Goal: Task Accomplishment & Management: Manage account settings

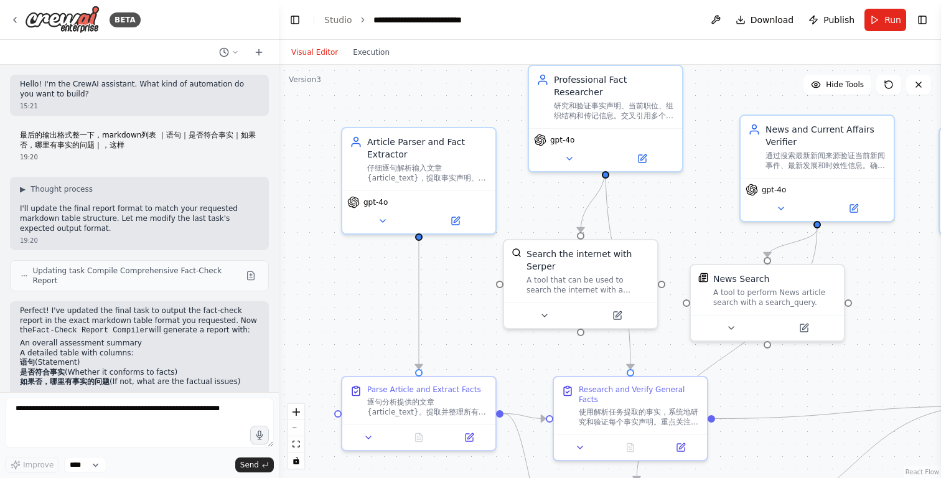
scroll to position [384, 0]
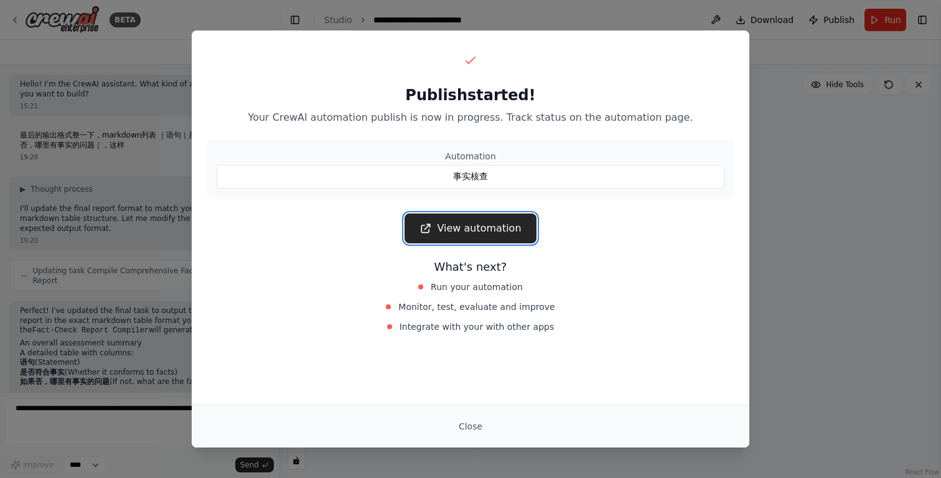
scroll to position [389, 0]
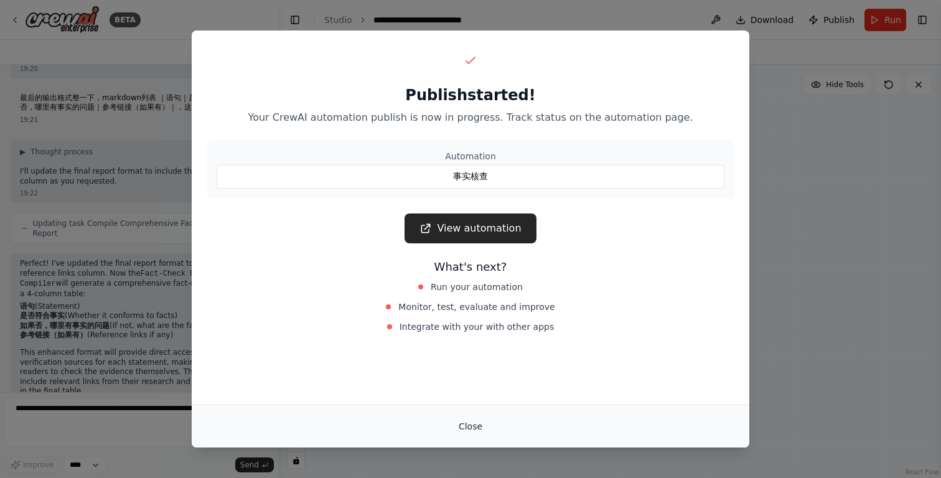
click at [467, 423] on button "Close" at bounding box center [471, 426] width 44 height 22
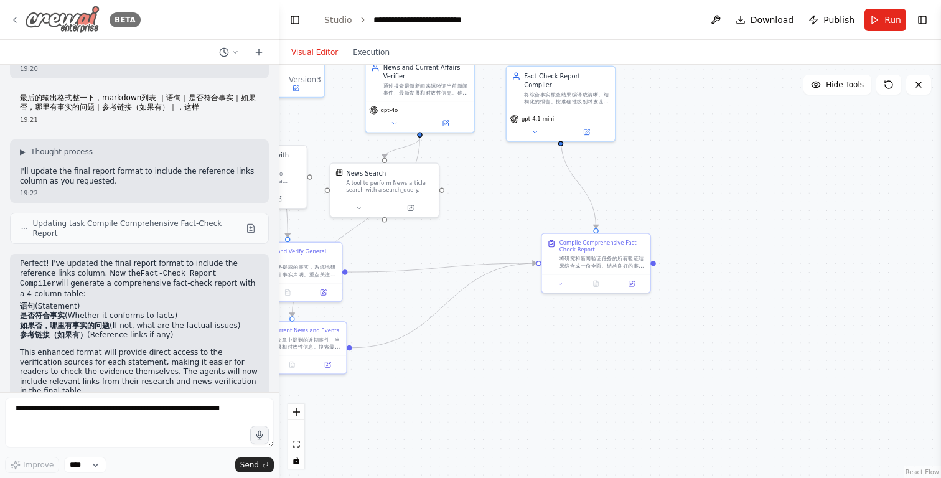
click at [14, 19] on icon at bounding box center [15, 19] width 2 height 5
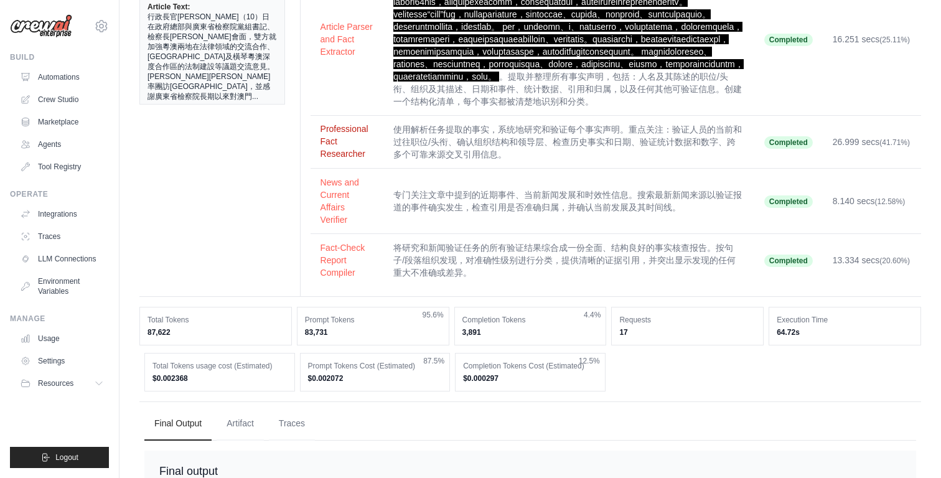
scroll to position [105, 0]
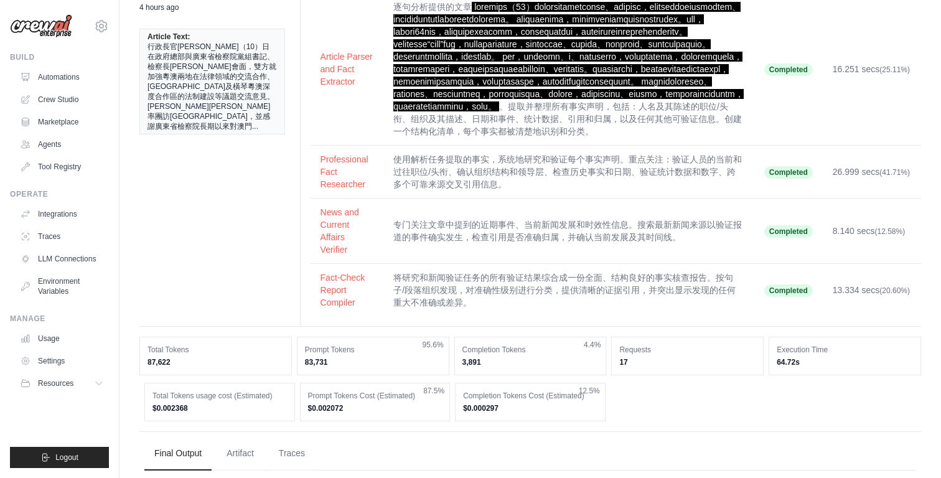
click at [412, 199] on td "使用解析任务提取的事实，系统地研究和验证每个事实声明。重点关注：验证人员的当前和过往职位/头衔、确认组织结构和领导层、检查历史事实和日期、验证统计数据和数字、…" at bounding box center [568, 172] width 371 height 53
click at [344, 190] on button "Professional Fact Researcher" at bounding box center [347, 170] width 54 height 37
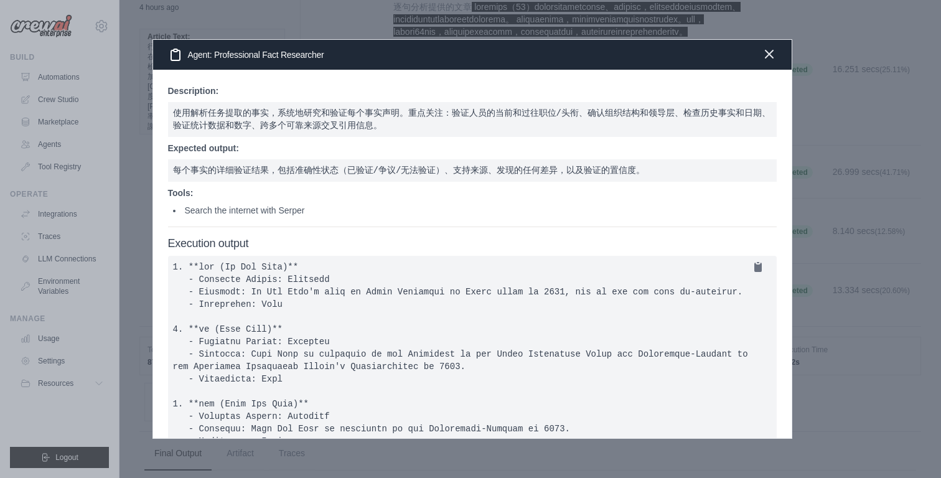
click at [767, 61] on icon "button" at bounding box center [769, 54] width 15 height 15
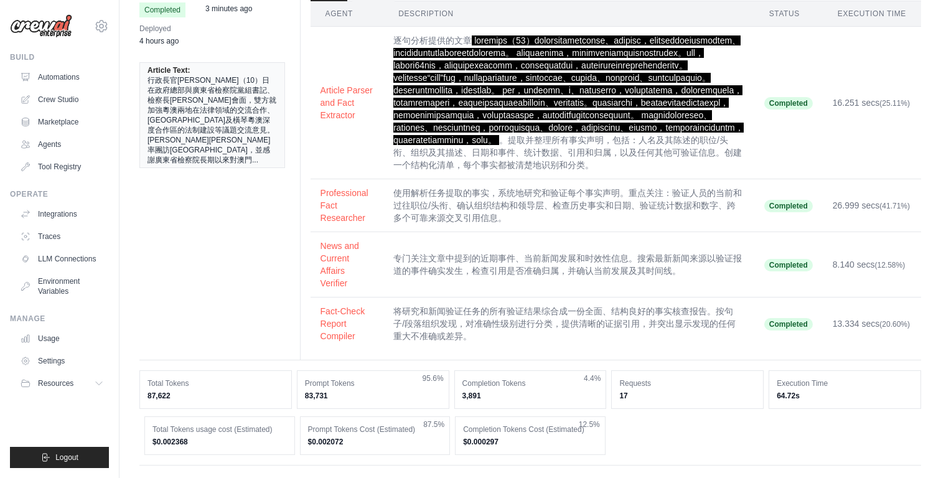
scroll to position [0, 0]
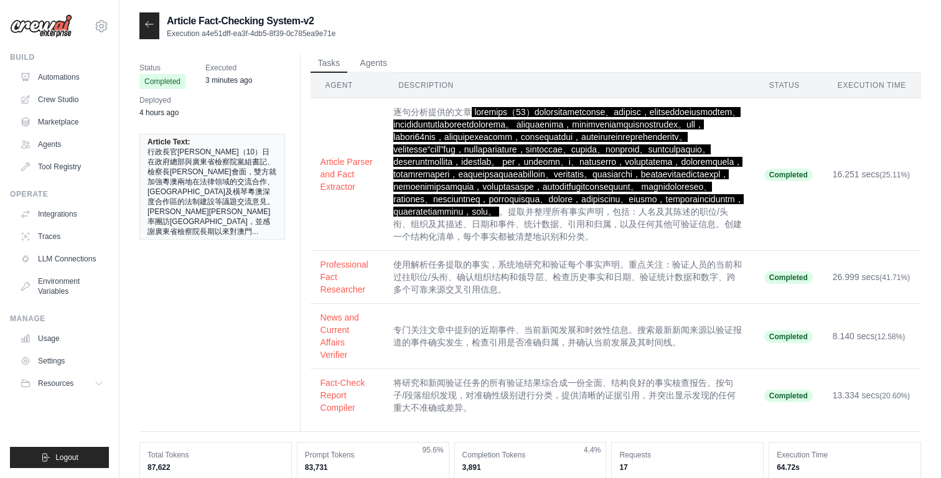
click at [203, 164] on span "行政長官岑浩輝今（10）日在政府總部與廣東省檢察院黨組書記、檢察長馮鍵會面，雙方就加強粵澳兩地在法律領域的交流合作、粵港澳大灣區及橫琴粵澳深度合作區的法制建設…" at bounding box center [211, 192] width 129 height 90
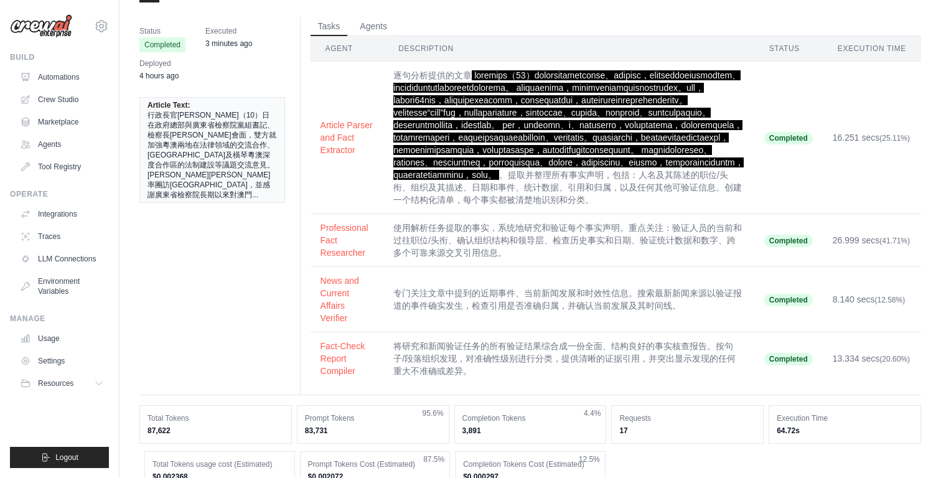
scroll to position [35, 0]
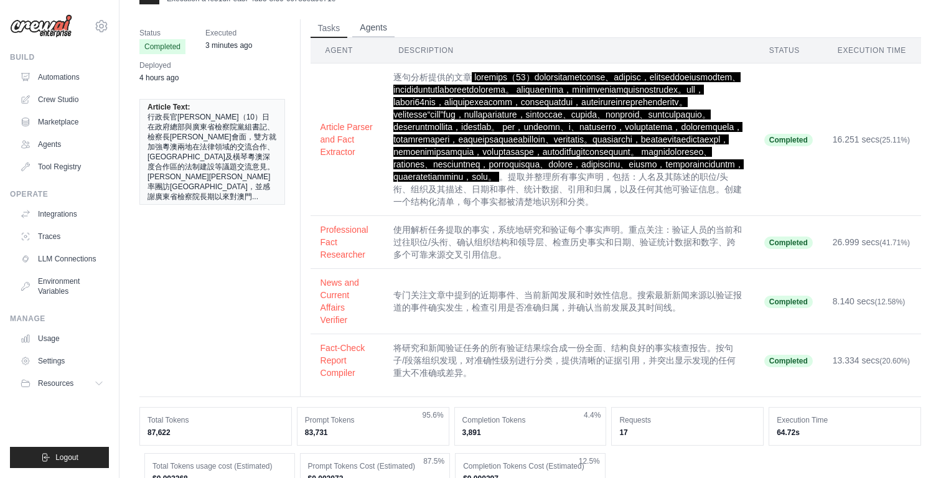
click at [363, 32] on button "Agents" at bounding box center [373, 28] width 42 height 19
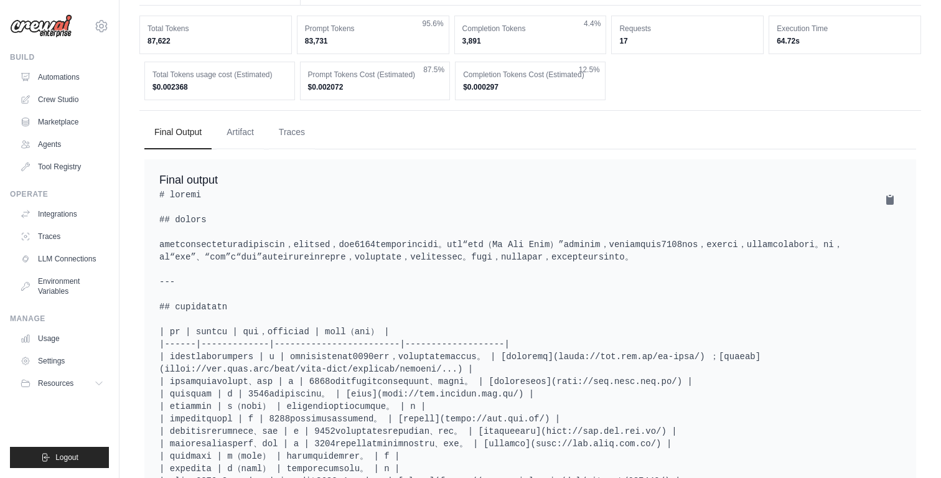
scroll to position [423, 0]
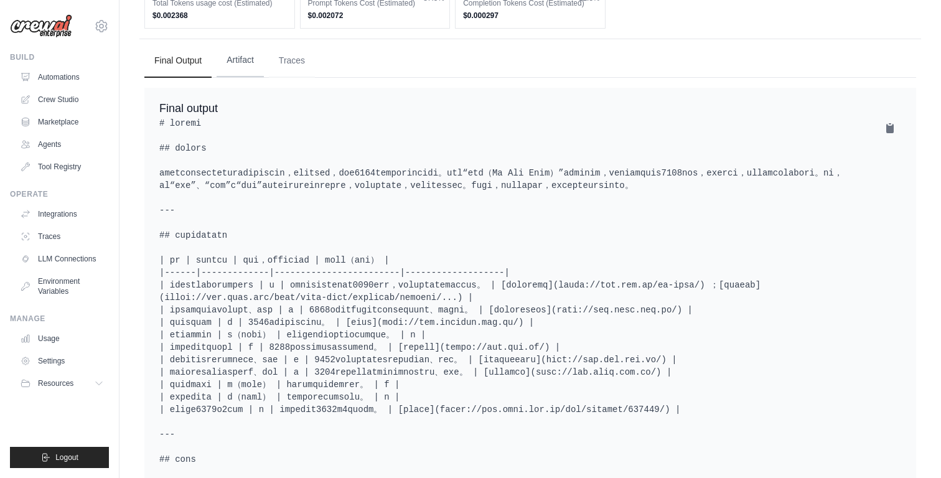
click at [253, 77] on button "Artifact" at bounding box center [240, 61] width 47 height 34
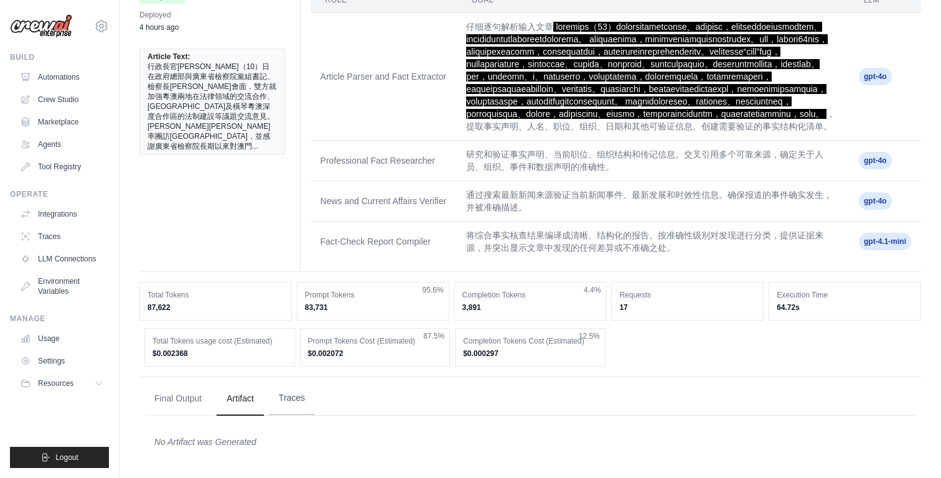
click at [304, 399] on button "Traces" at bounding box center [292, 398] width 46 height 34
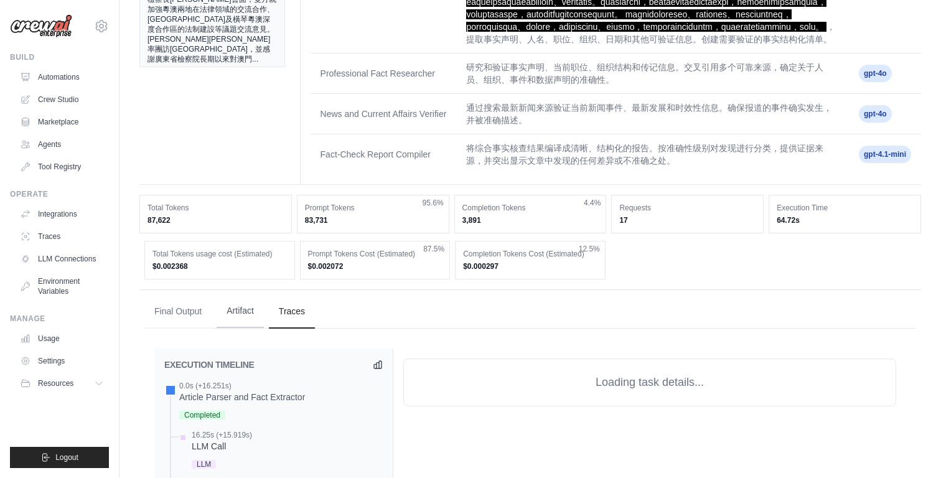
click at [258, 328] on button "Artifact" at bounding box center [240, 311] width 47 height 34
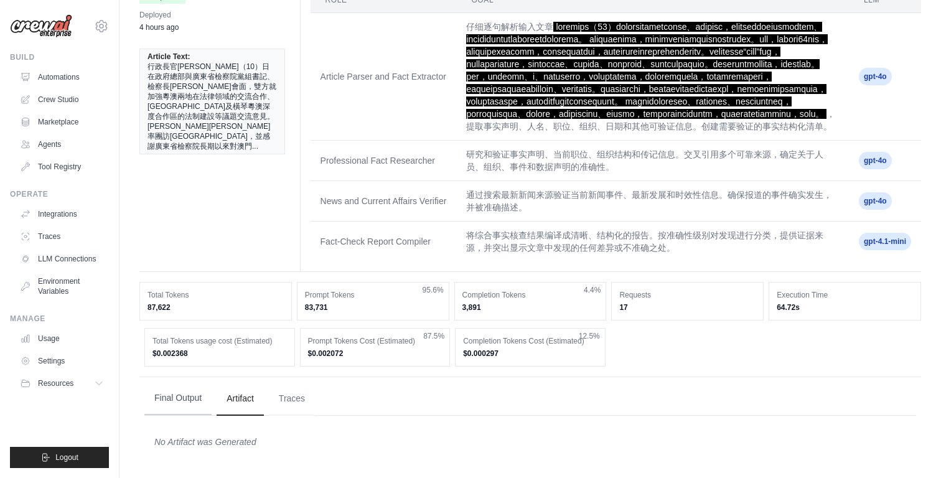
click at [184, 395] on button "Final Output" at bounding box center [177, 398] width 67 height 34
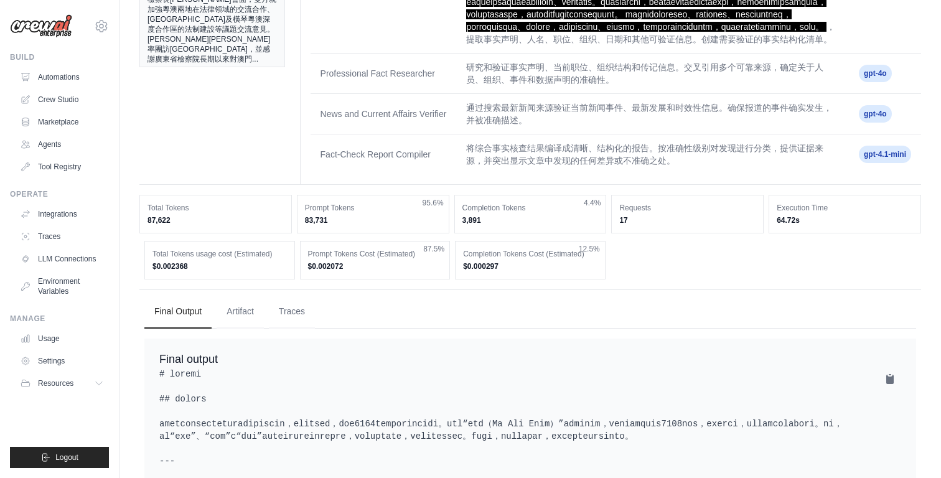
click at [534, 259] on dt "Completion Tokens Cost (Estimated)" at bounding box center [530, 254] width 134 height 10
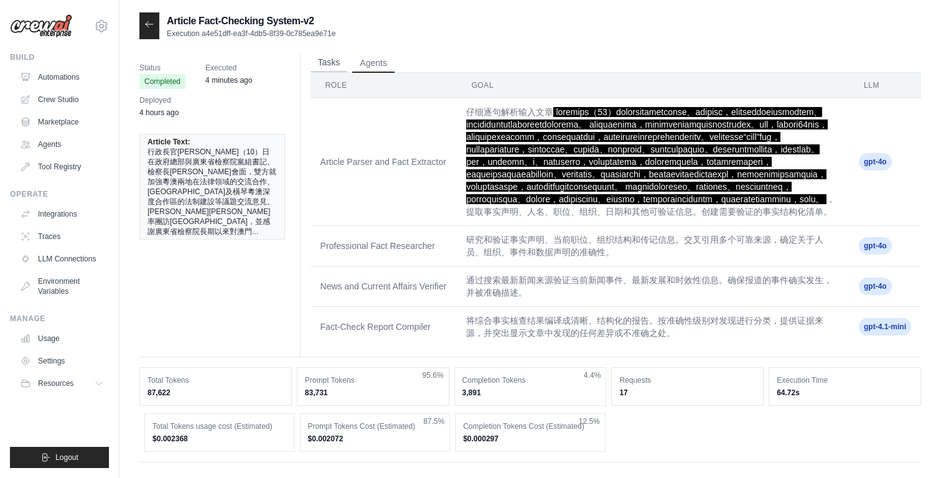
click at [322, 69] on button "Tasks" at bounding box center [329, 63] width 37 height 19
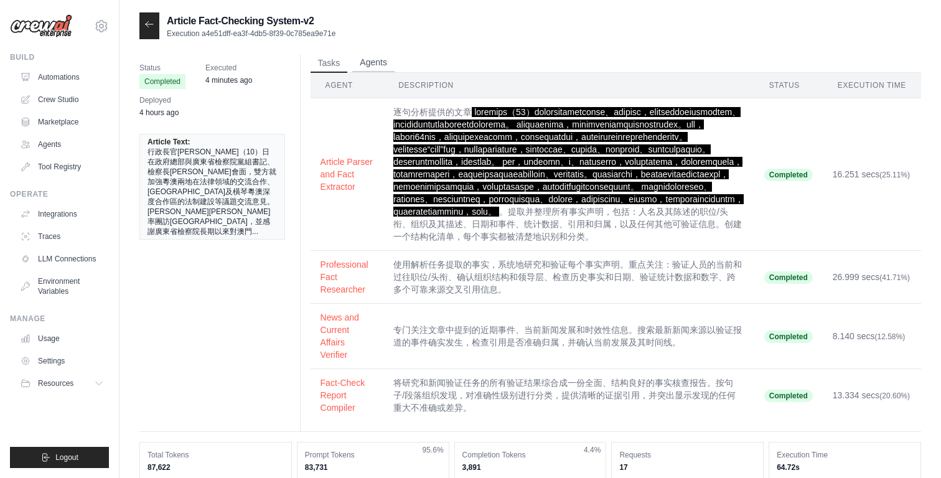
click at [365, 64] on button "Agents" at bounding box center [373, 63] width 42 height 19
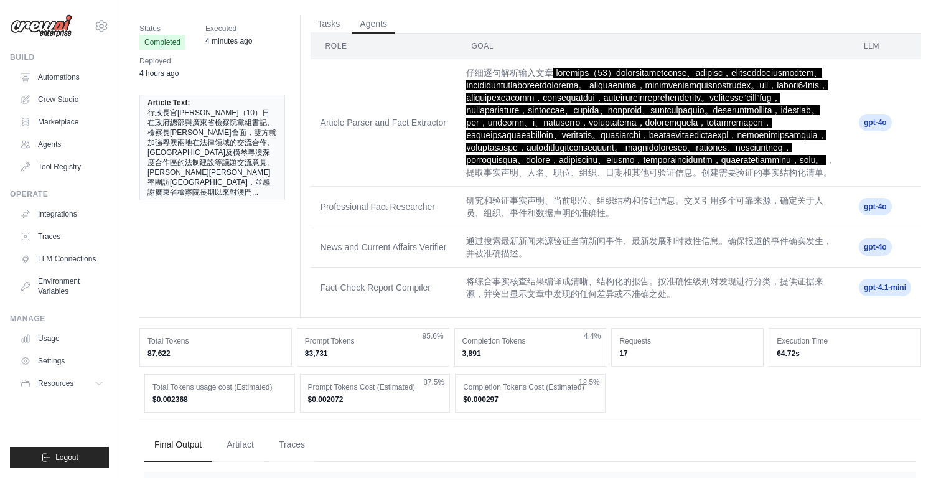
scroll to position [49, 0]
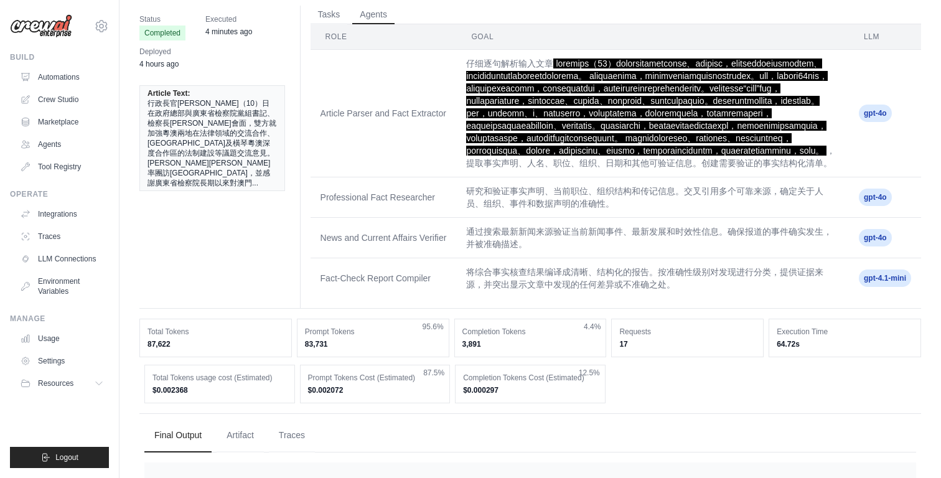
click at [877, 206] on span "gpt-4o" at bounding box center [875, 197] width 33 height 17
click at [627, 218] on td "研究和验证事实声明、当前职位、组织结构和传记信息。交叉引用多个可靠来源，确定关于人员、组织、事件和数据声明的准确性。" at bounding box center [652, 197] width 393 height 40
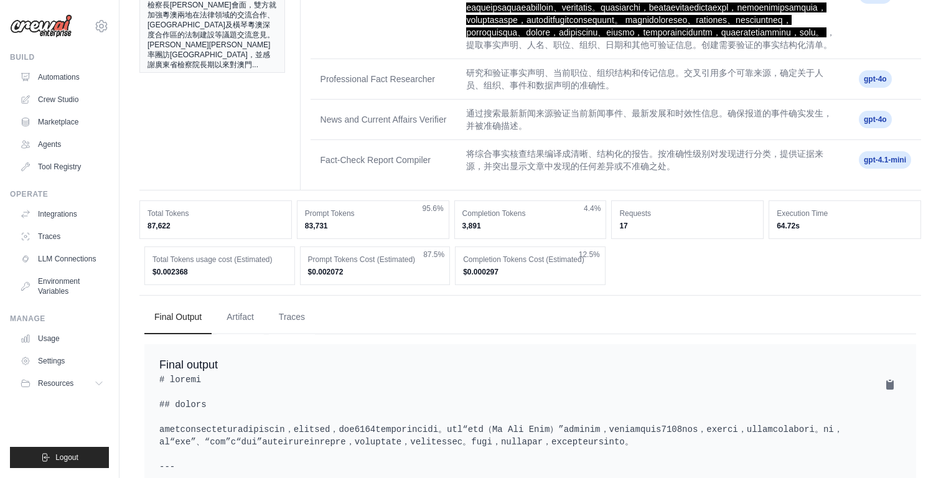
scroll to position [180, 0]
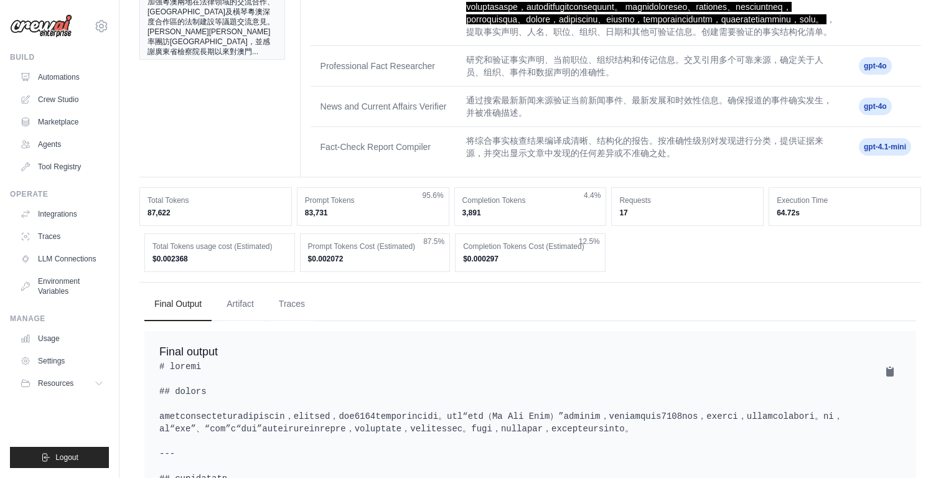
click at [552, 226] on div "Completion Tokens 3,891 4.4%" at bounding box center [530, 206] width 152 height 39
click at [649, 218] on dd "17" at bounding box center [687, 213] width 136 height 10
click at [775, 226] on div "Execution Time 64.72s" at bounding box center [845, 206] width 152 height 39
click at [355, 218] on dd "83,731" at bounding box center [373, 213] width 136 height 10
click at [186, 226] on div "Total Tokens 87,622" at bounding box center [215, 206] width 152 height 39
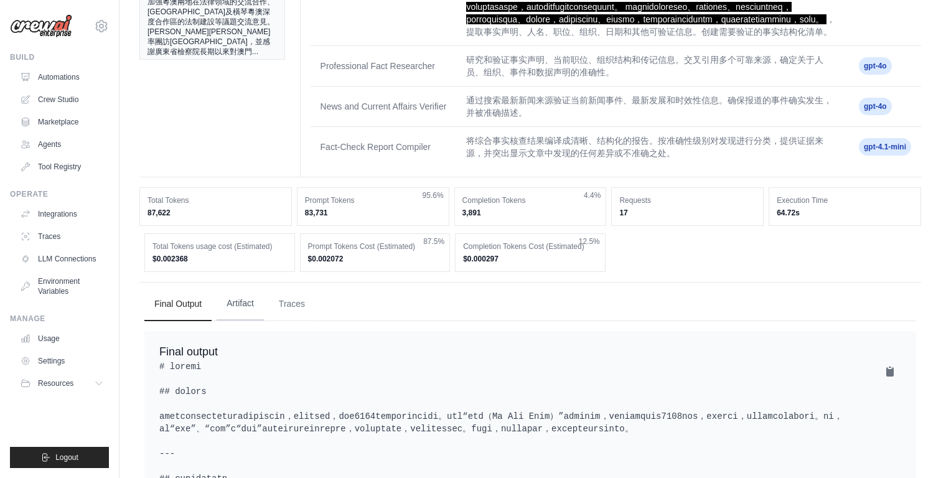
click at [241, 320] on button "Artifact" at bounding box center [240, 304] width 47 height 34
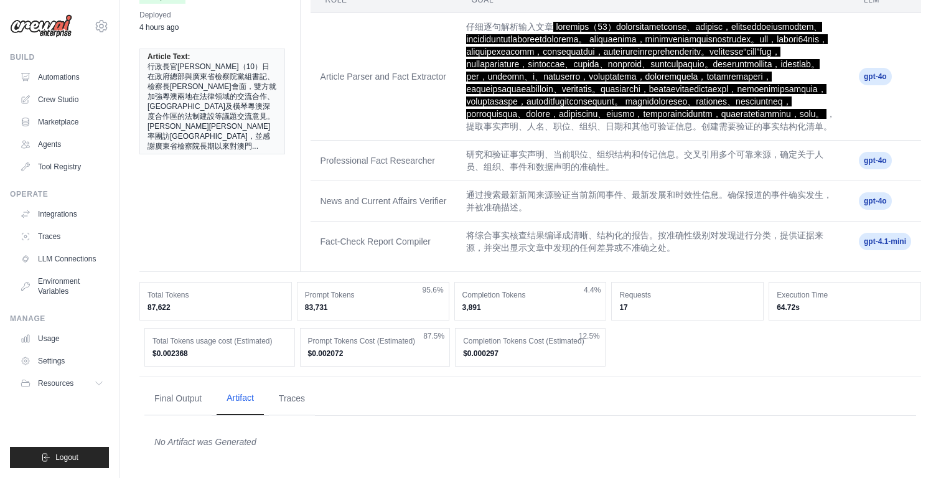
scroll to position [172, 0]
click at [290, 400] on button "Traces" at bounding box center [292, 398] width 46 height 34
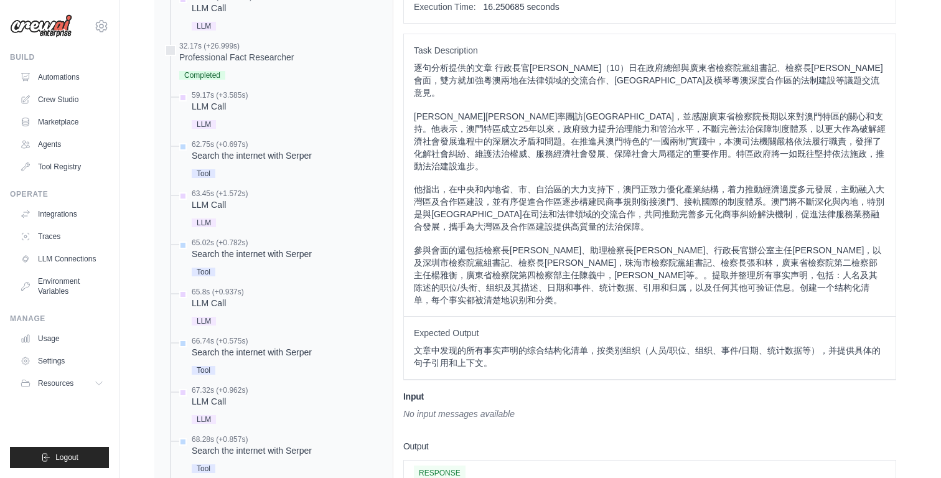
scroll to position [647, 0]
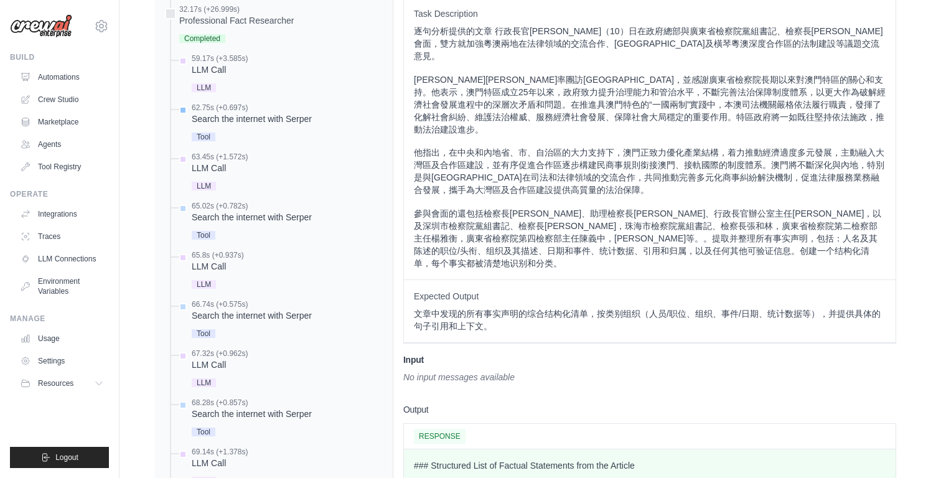
click at [213, 144] on div "Tool" at bounding box center [252, 136] width 120 height 17
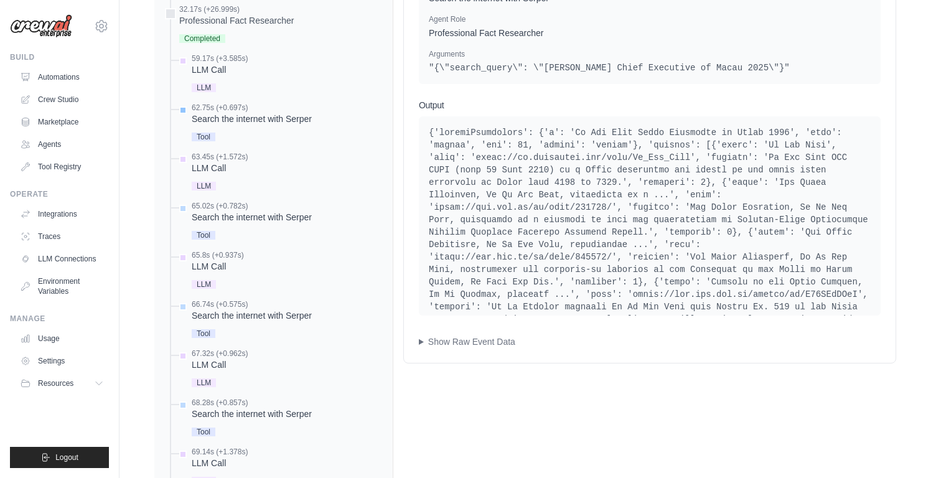
click at [233, 125] on div "Search the internet with Serper" at bounding box center [252, 119] width 120 height 12
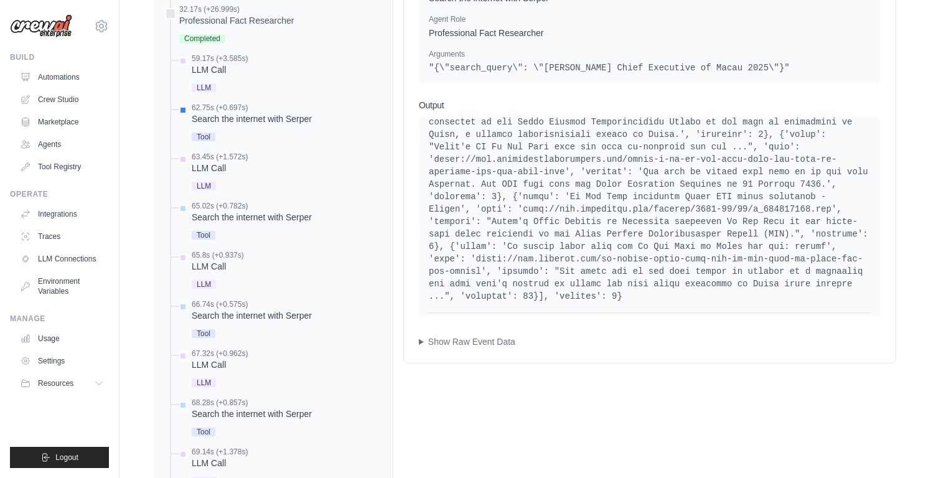
scroll to position [389, 0]
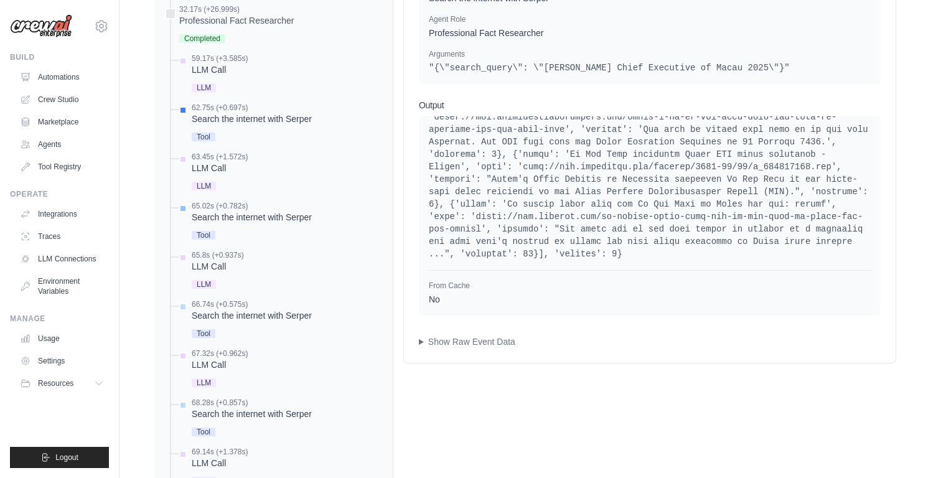
click at [233, 223] on div "Search the internet with Serper" at bounding box center [252, 217] width 120 height 12
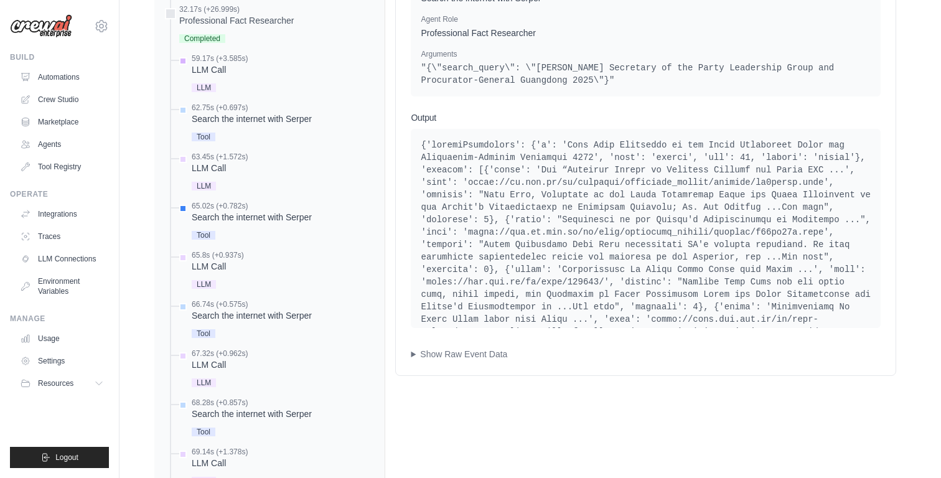
click at [221, 76] on div "LLM Call" at bounding box center [220, 69] width 56 height 12
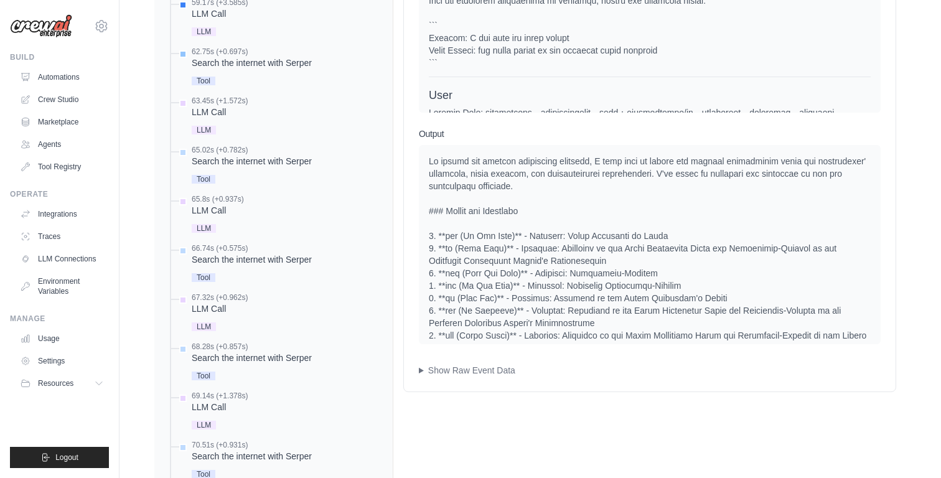
scroll to position [692, 0]
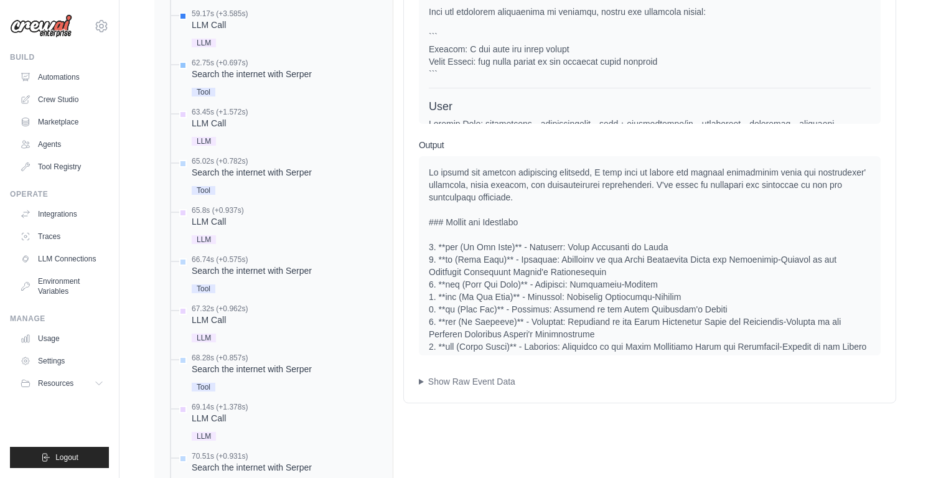
click at [221, 80] on div "Search the internet with Serper" at bounding box center [252, 74] width 120 height 12
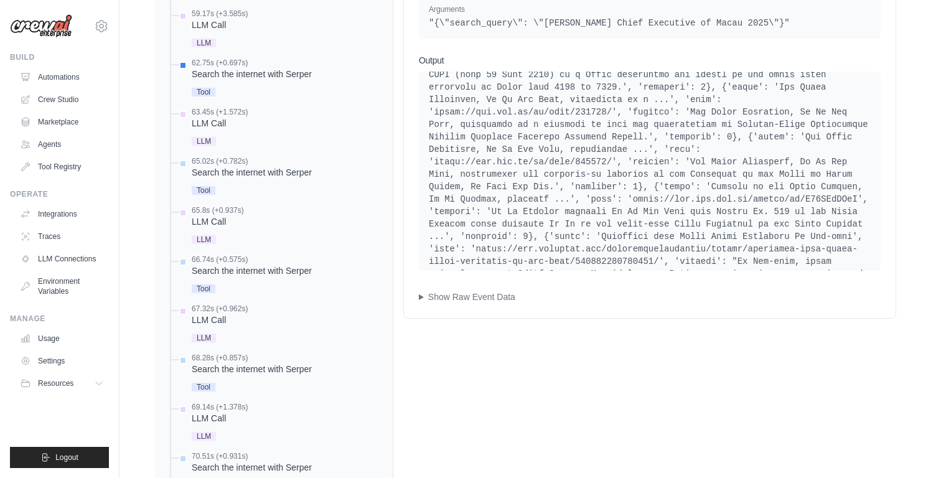
scroll to position [73, 0]
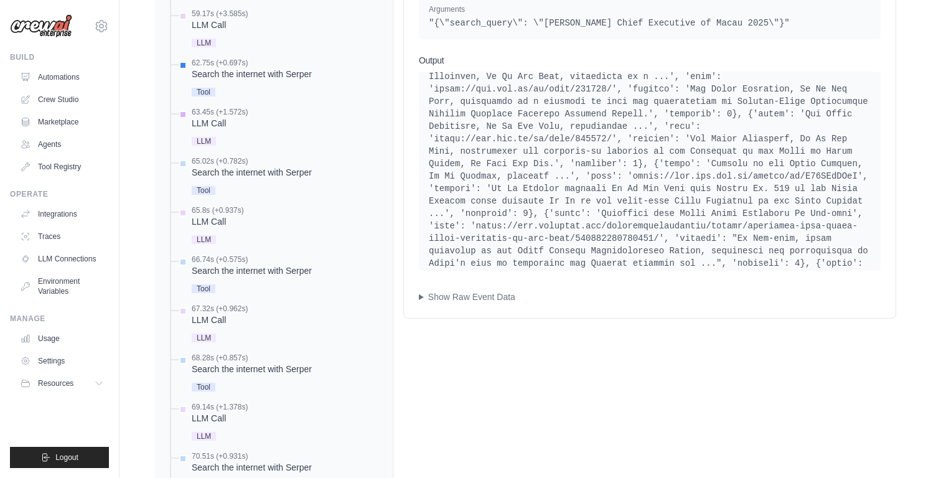
click at [208, 149] on div "LLM" at bounding box center [220, 140] width 56 height 17
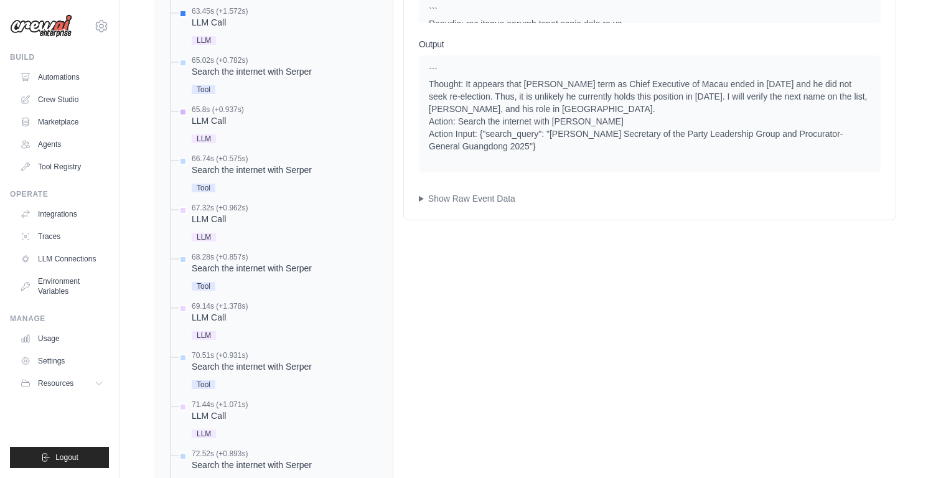
scroll to position [816, 0]
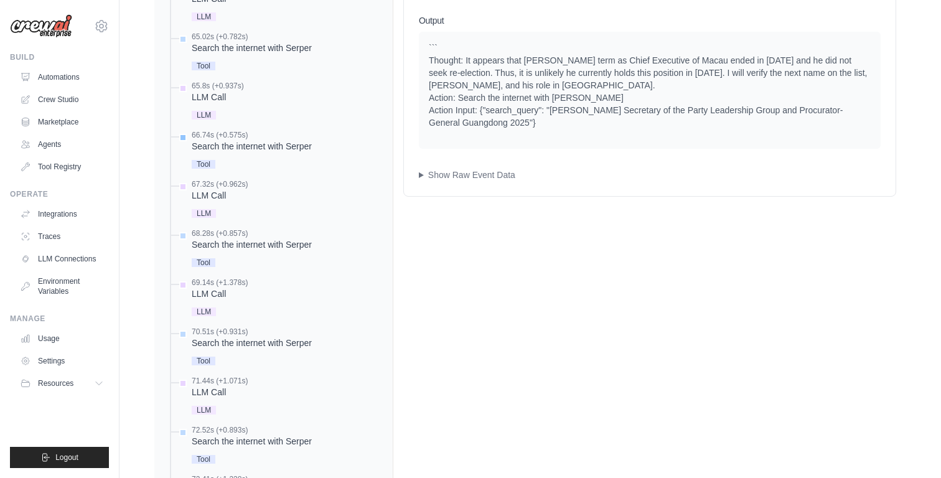
click at [220, 152] on div "Search the internet with Serper" at bounding box center [252, 146] width 120 height 12
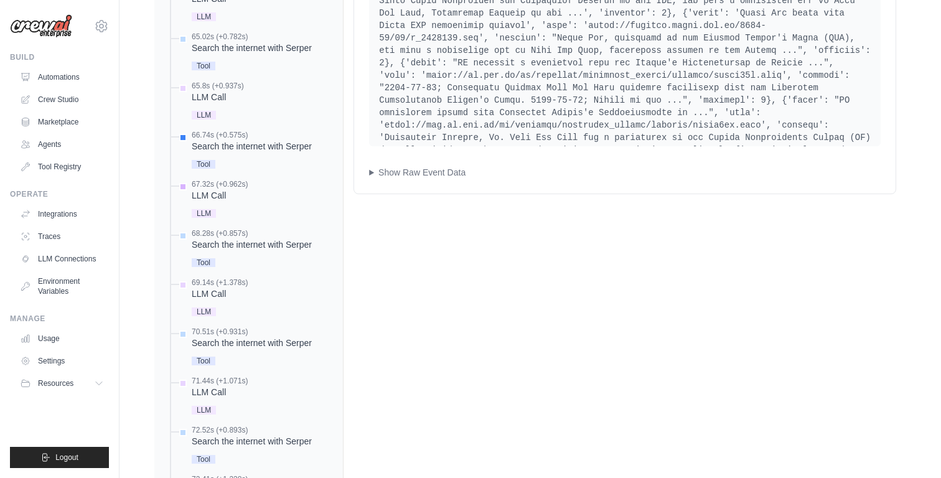
click at [224, 221] on div "67.32s (+0.962s) LLM Call LLM" at bounding box center [220, 200] width 56 height 42
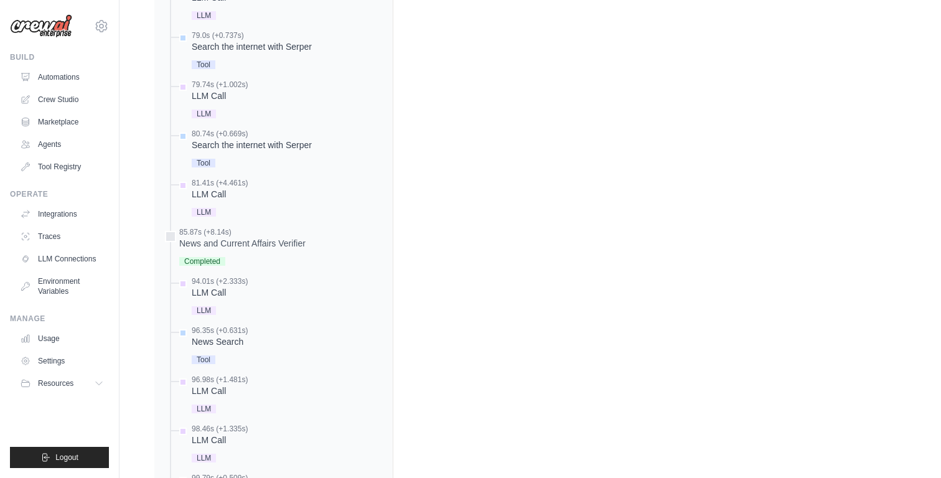
scroll to position [1538, 0]
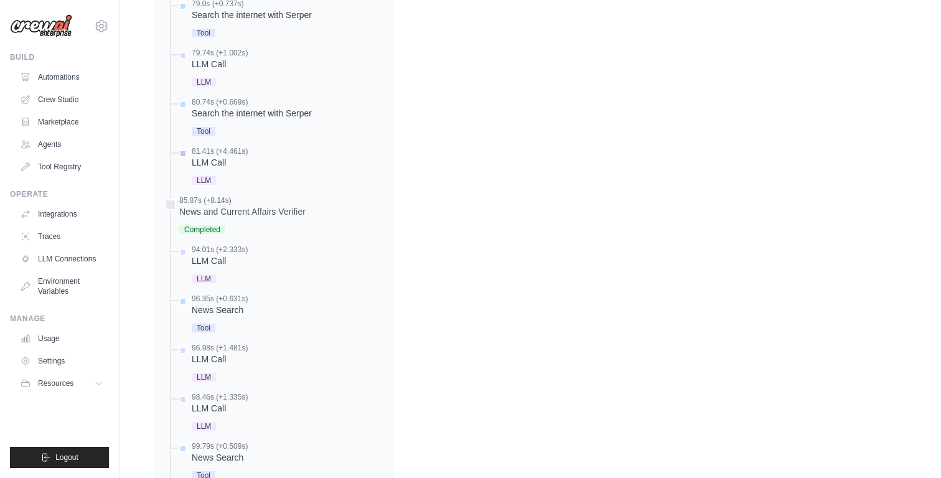
click at [224, 188] on div "LLM" at bounding box center [220, 179] width 56 height 17
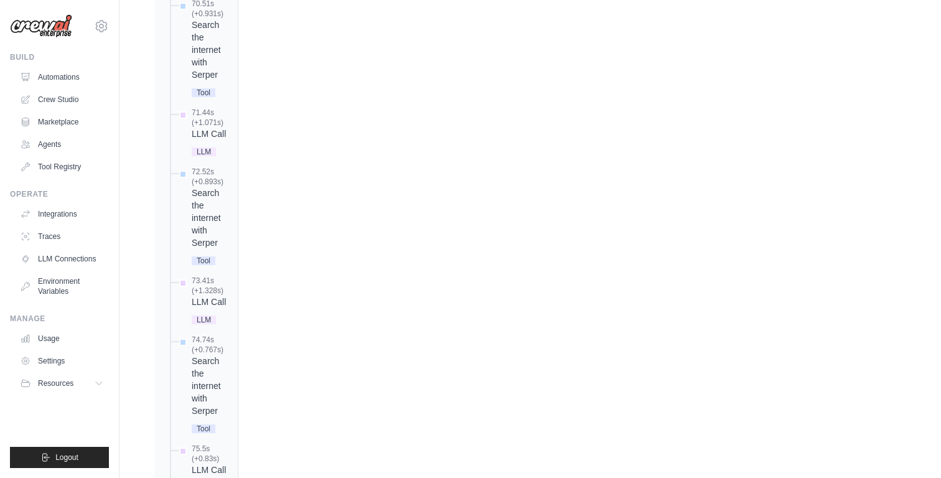
click at [224, 248] on div "0.0s (+16.251s) Article Parser and Fact Extractor" at bounding box center [195, 323] width 63 height 2591
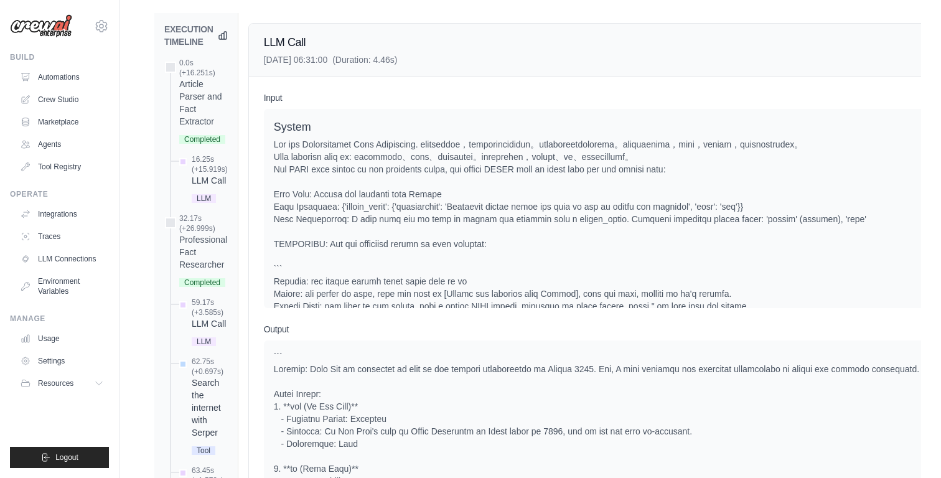
scroll to position [499, 0]
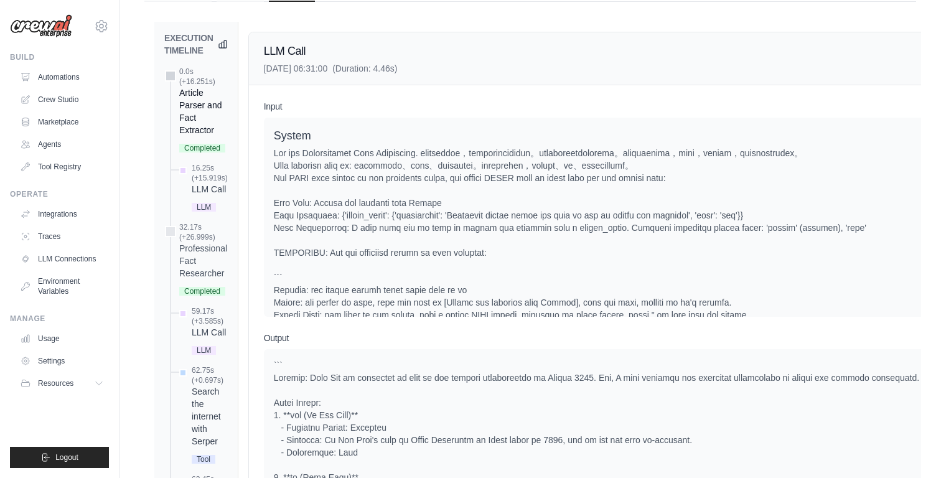
click at [182, 136] on div "Article Parser and Fact Extractor" at bounding box center [203, 111] width 49 height 50
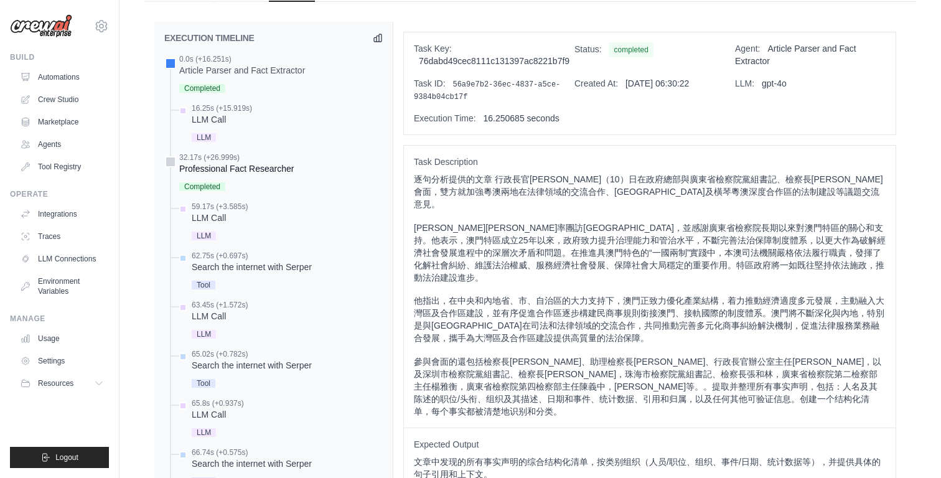
click at [218, 175] on div "Professional Fact Researcher" at bounding box center [236, 168] width 115 height 12
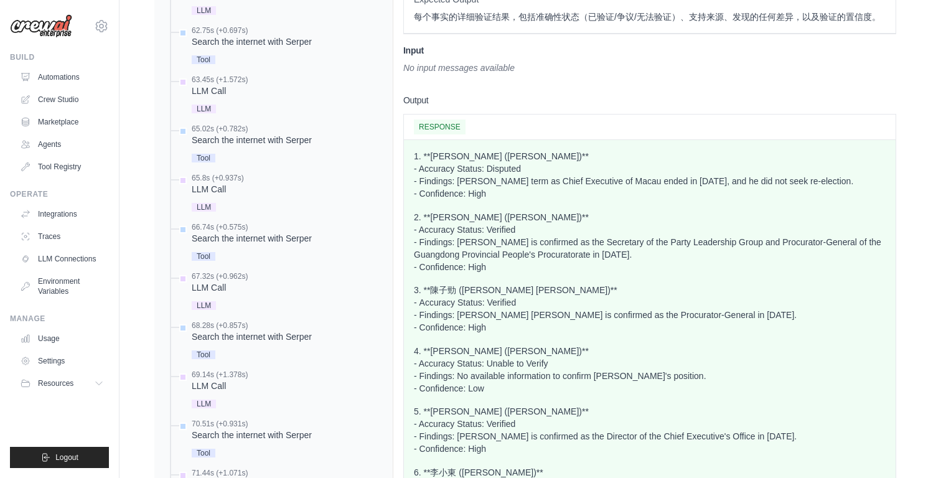
scroll to position [714, 0]
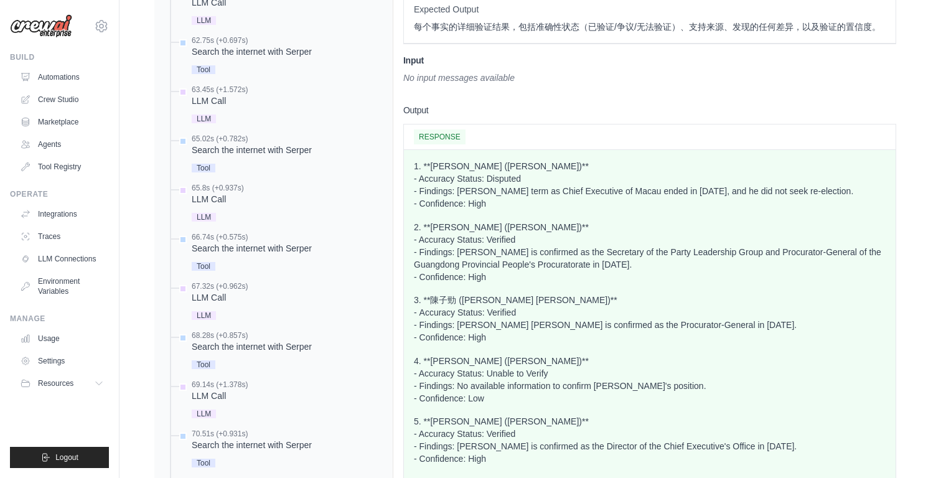
drag, startPoint x: 414, startPoint y: 266, endPoint x: 515, endPoint y: 304, distance: 107.9
click at [515, 210] on p "1. **岑浩輝 (Ho Iat Seng)** - Accuracy Status: Disputed - Findings: Ho Iat Seng's …" at bounding box center [650, 185] width 472 height 50
click at [233, 58] on div "Search the internet with Serper" at bounding box center [252, 51] width 120 height 12
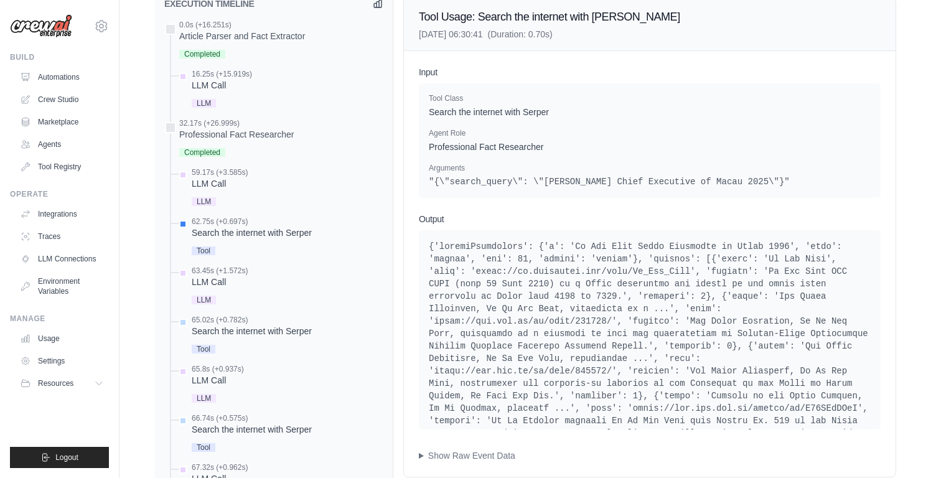
scroll to position [527, 0]
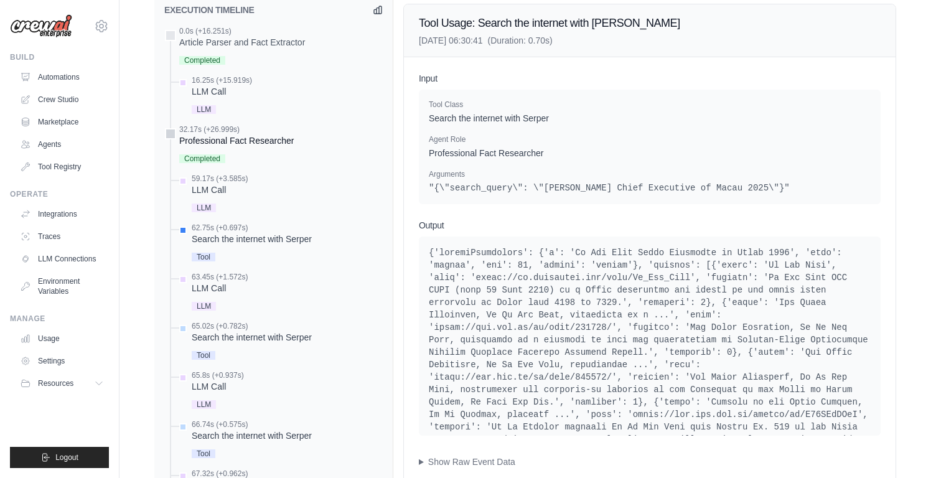
click at [256, 147] on div "Professional Fact Researcher" at bounding box center [236, 140] width 115 height 12
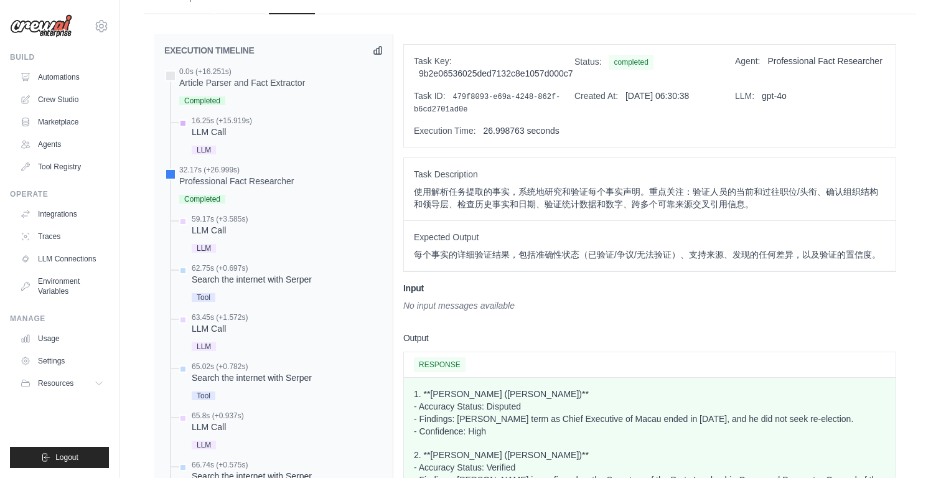
scroll to position [484, 0]
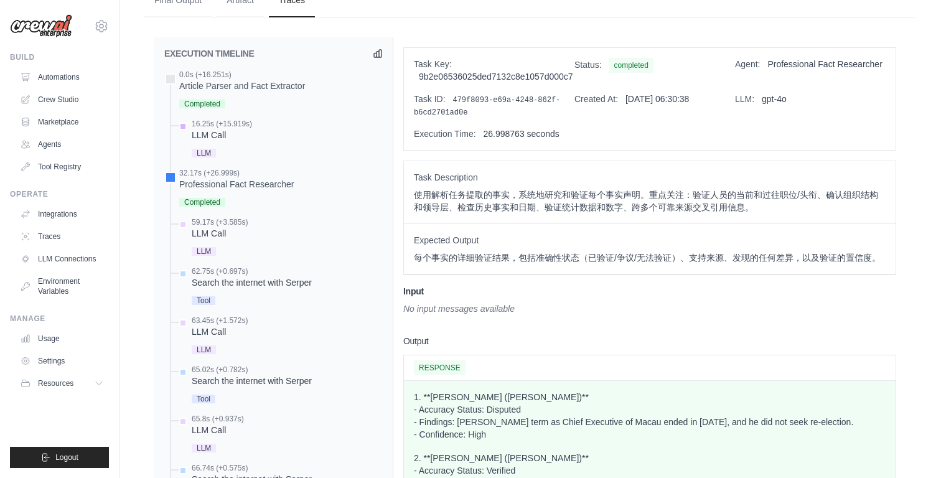
click at [225, 141] on div "LLM Call" at bounding box center [222, 135] width 60 height 12
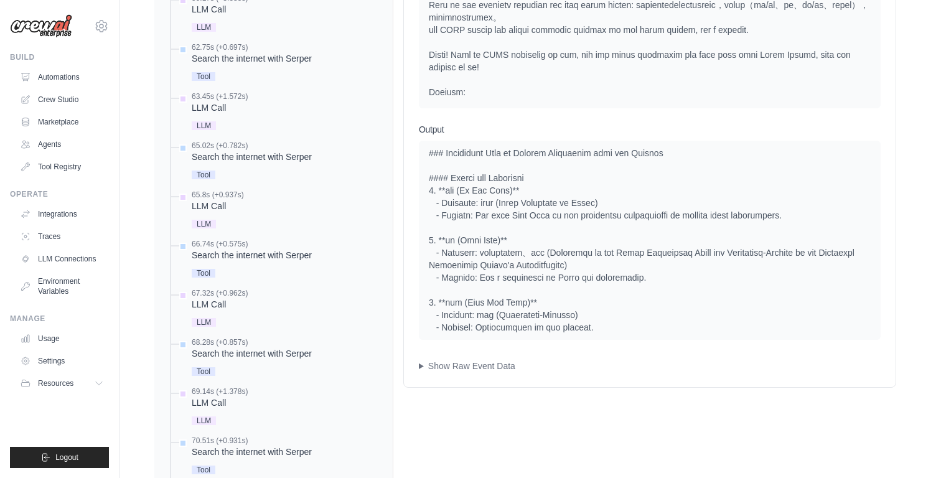
scroll to position [52, 0]
click at [218, 16] on div "LLM Call" at bounding box center [220, 9] width 56 height 12
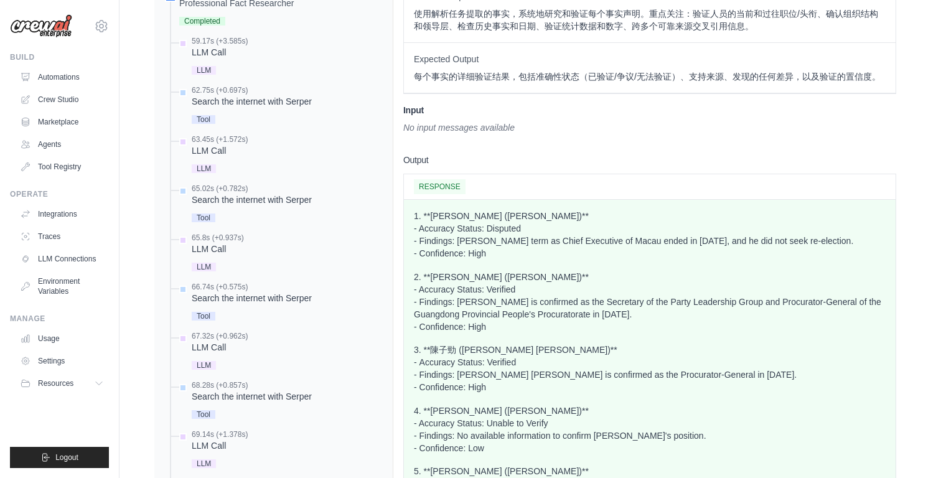
scroll to position [710, 0]
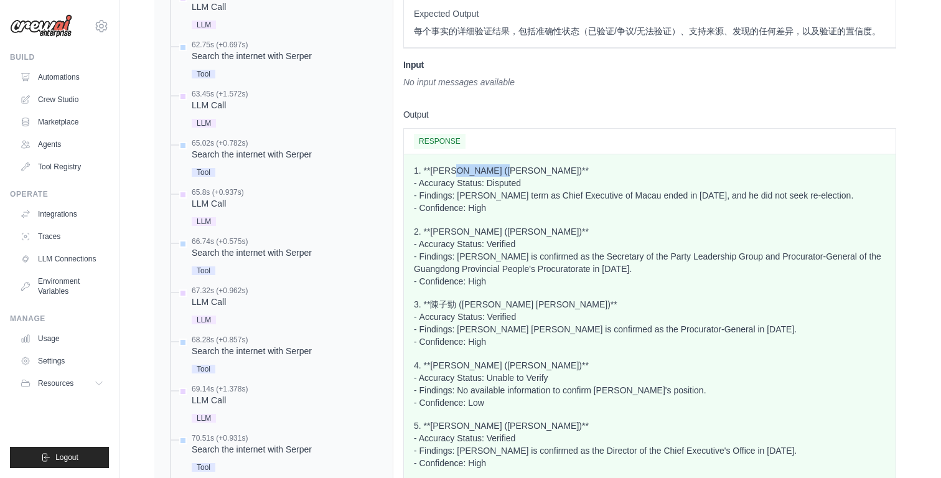
drag, startPoint x: 464, startPoint y: 271, endPoint x: 508, endPoint y: 271, distance: 44.2
click at [508, 214] on p "1. **岑浩輝 (Ho Iat Seng)** - Accuracy Status: Disputed - Findings: Ho Iat Seng's …" at bounding box center [650, 189] width 472 height 50
copy p "Ho Iat Seng"
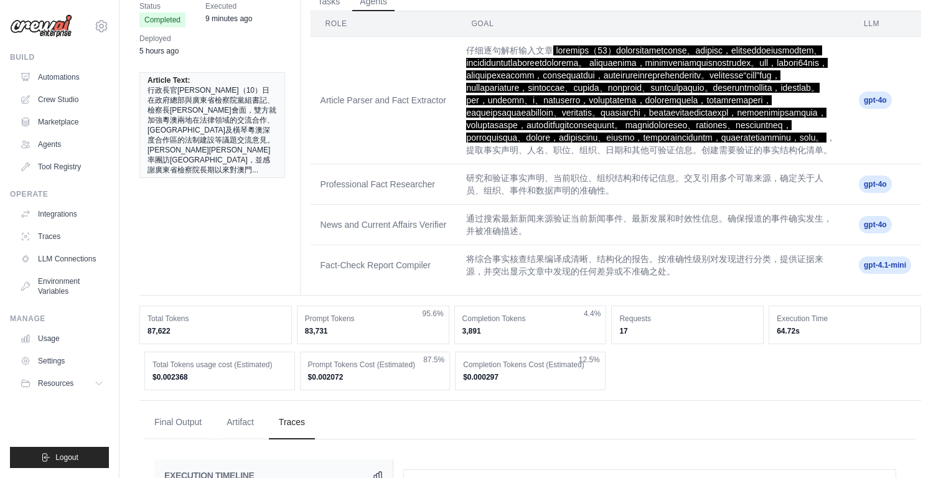
scroll to position [0, 0]
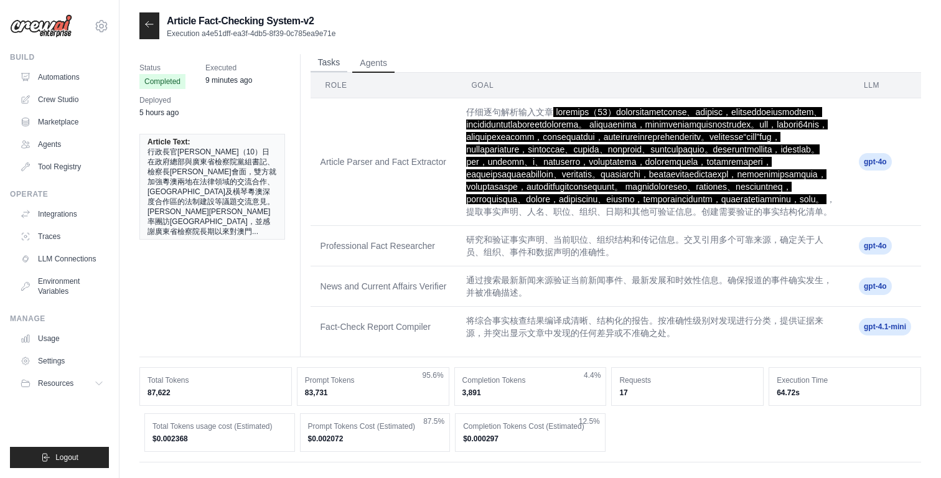
click at [325, 63] on button "Tasks" at bounding box center [329, 63] width 37 height 19
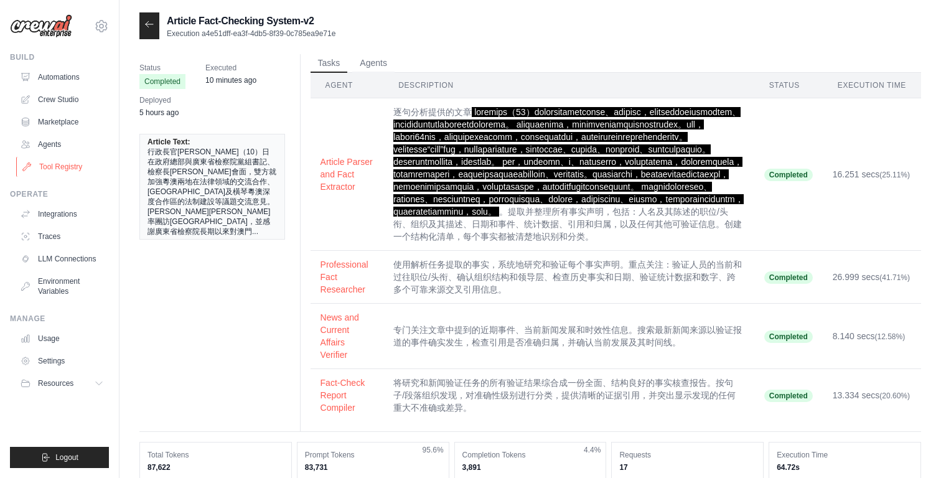
click at [71, 166] on link "Tool Registry" at bounding box center [63, 167] width 94 height 20
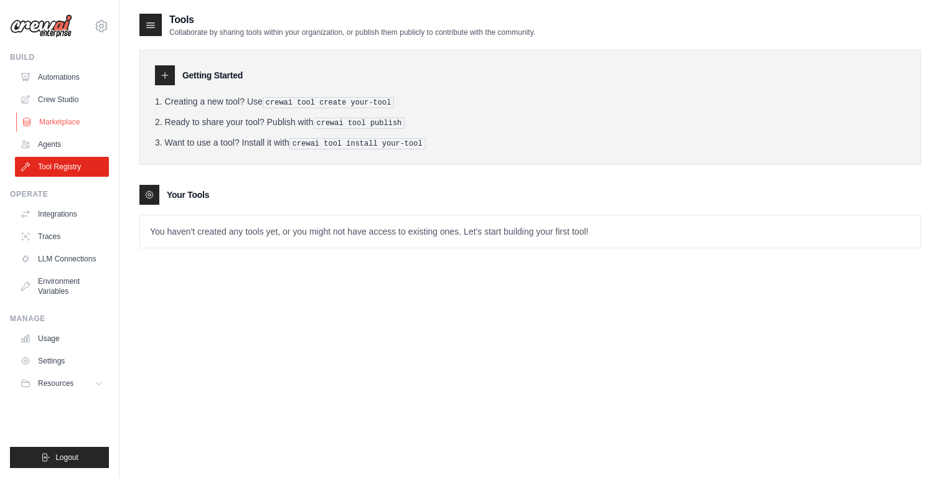
click at [69, 129] on link "Marketplace" at bounding box center [63, 122] width 94 height 20
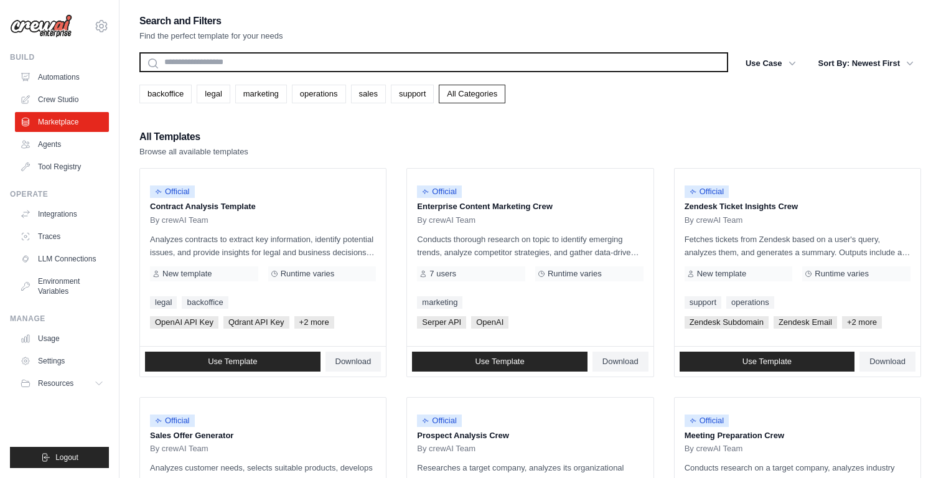
click at [219, 64] on input "text" at bounding box center [433, 62] width 589 height 20
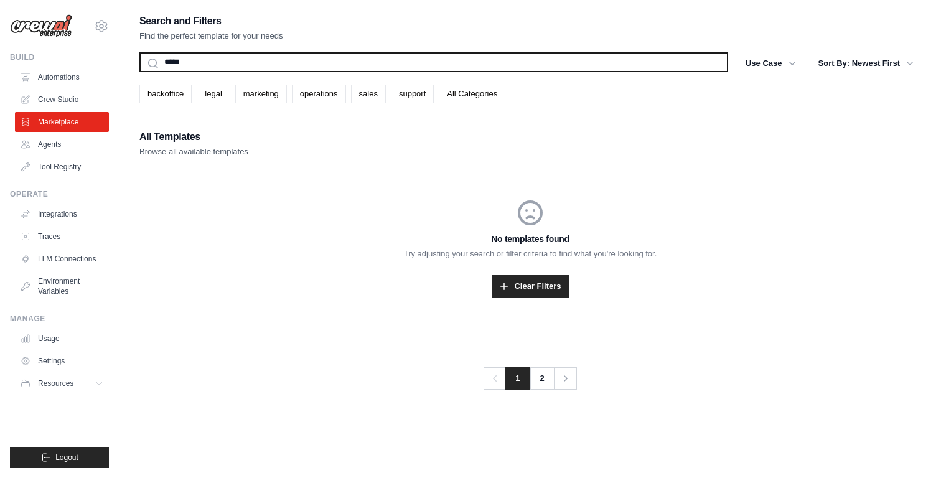
type input "*****"
click at [139, 72] on button "Search" at bounding box center [139, 72] width 1 height 1
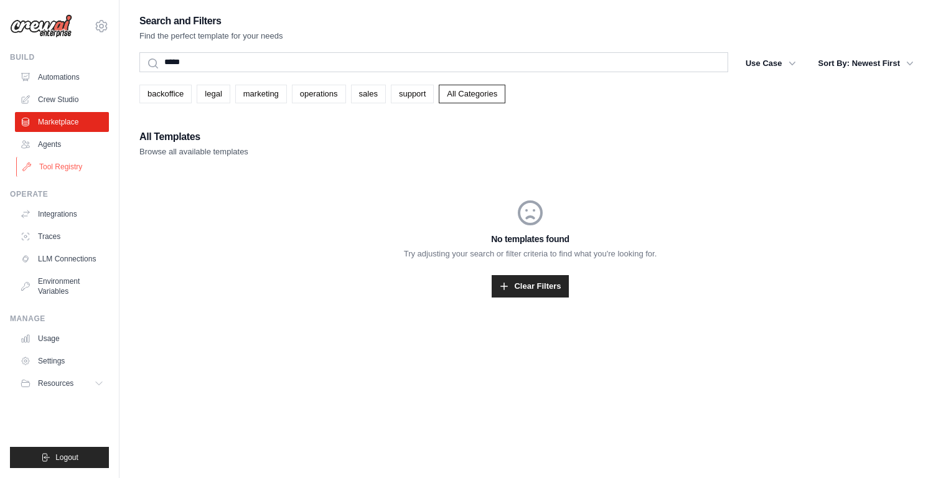
click at [66, 172] on link "Tool Registry" at bounding box center [63, 167] width 94 height 20
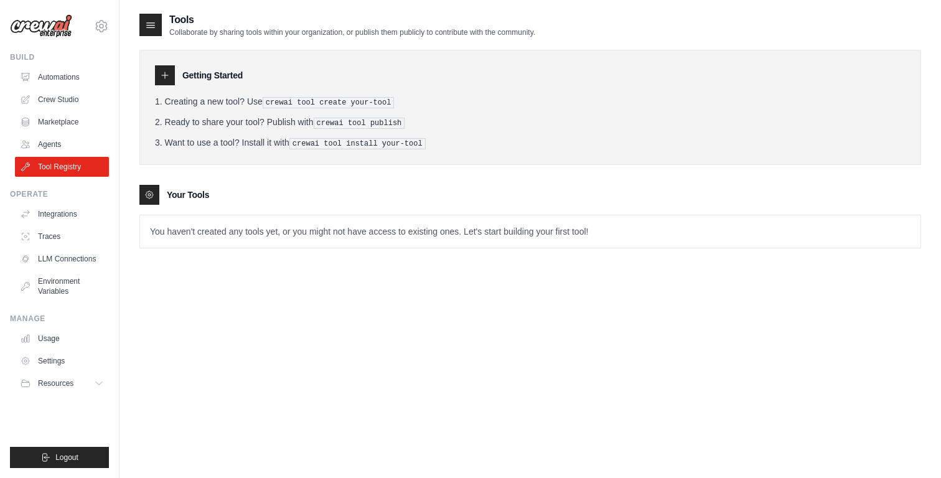
scroll to position [25, 0]
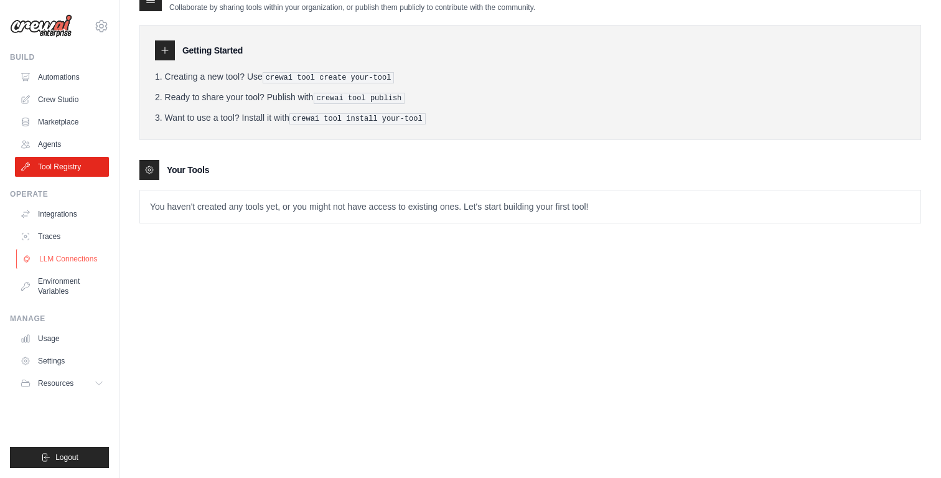
click at [61, 263] on link "LLM Connections" at bounding box center [63, 259] width 94 height 20
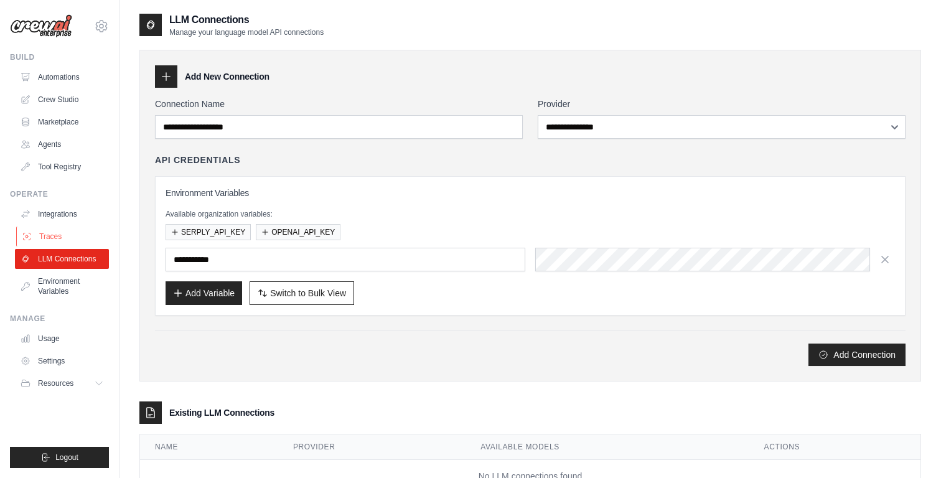
click at [58, 231] on link "Traces" at bounding box center [63, 237] width 94 height 20
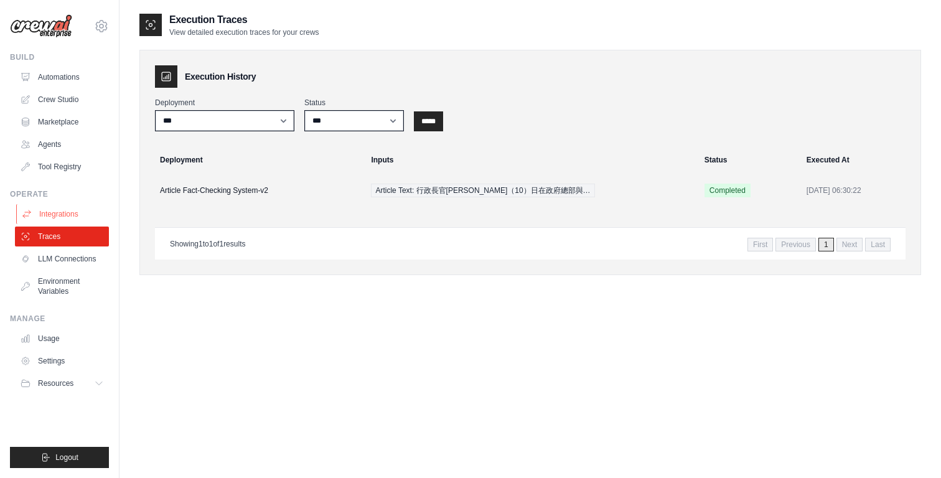
click at [52, 212] on link "Integrations" at bounding box center [63, 214] width 94 height 20
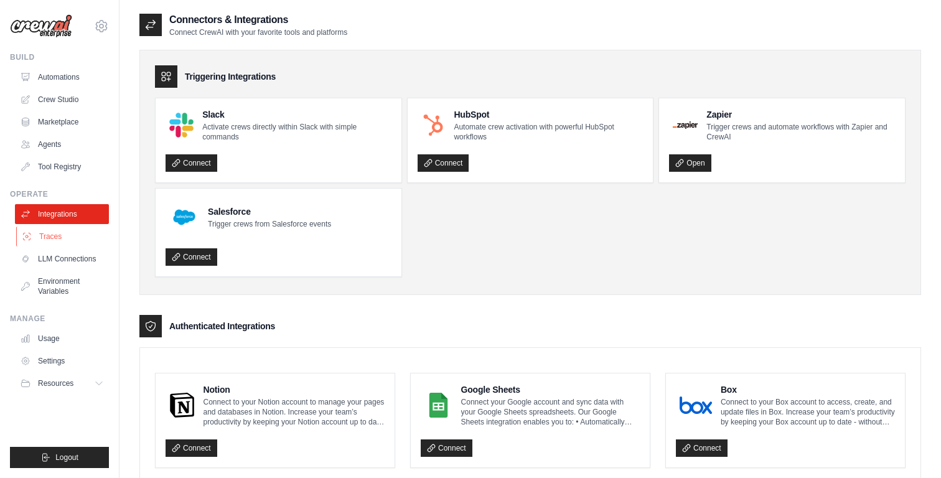
click at [67, 237] on link "Traces" at bounding box center [63, 237] width 94 height 20
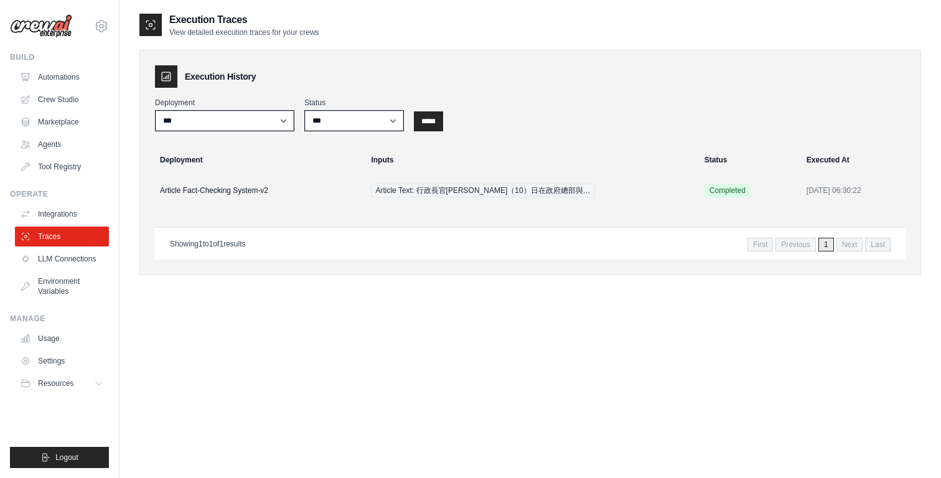
click at [67, 256] on link "LLM Connections" at bounding box center [62, 259] width 94 height 20
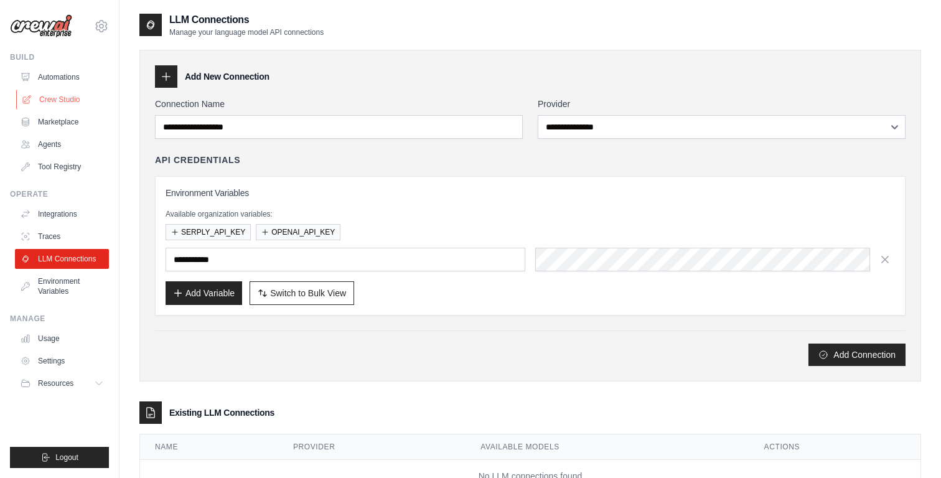
click at [56, 105] on link "Crew Studio" at bounding box center [63, 100] width 94 height 20
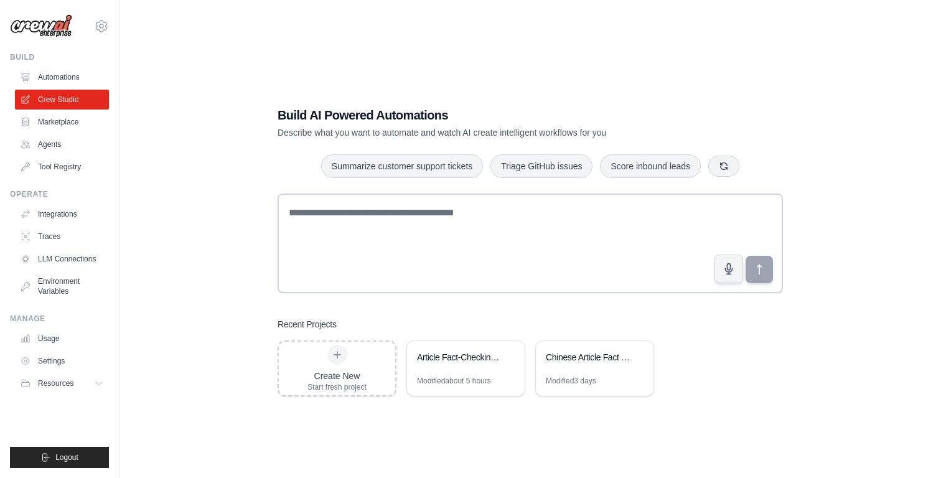
click at [61, 79] on link "Automations" at bounding box center [62, 77] width 94 height 20
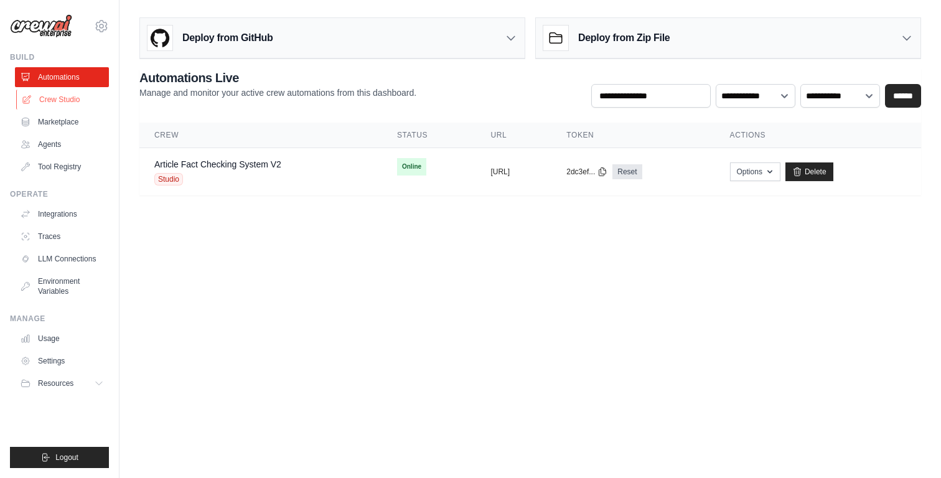
click at [61, 98] on link "Crew Studio" at bounding box center [63, 100] width 94 height 20
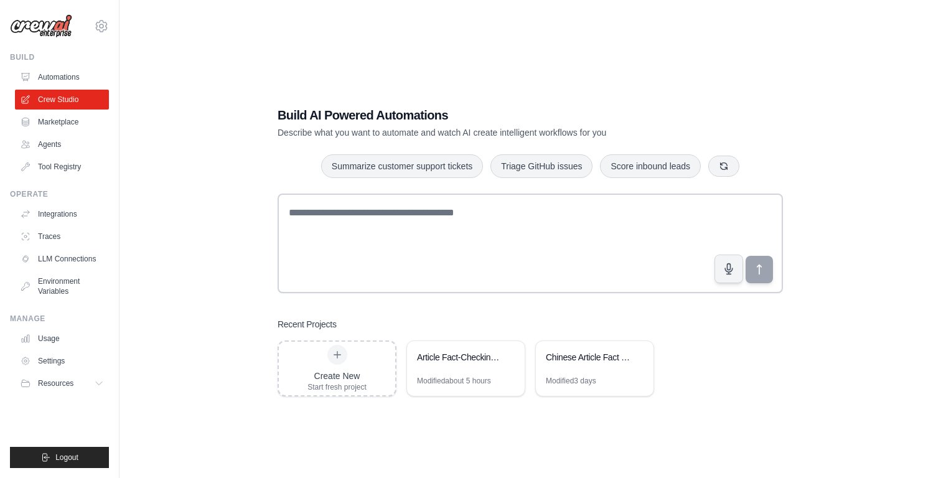
click at [52, 125] on link "Marketplace" at bounding box center [62, 122] width 94 height 20
click at [76, 75] on link "Automations" at bounding box center [63, 77] width 94 height 20
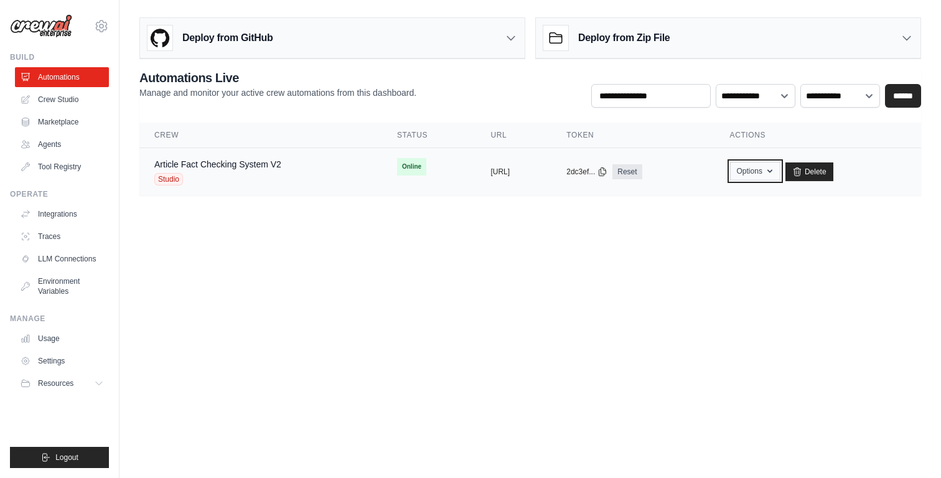
click at [780, 171] on button "Options" at bounding box center [755, 171] width 50 height 19
click at [490, 171] on button "https://article-fact-checking-syste" at bounding box center [499, 171] width 19 height 10
click at [261, 162] on link "Article Fact Checking System V2" at bounding box center [217, 164] width 127 height 10
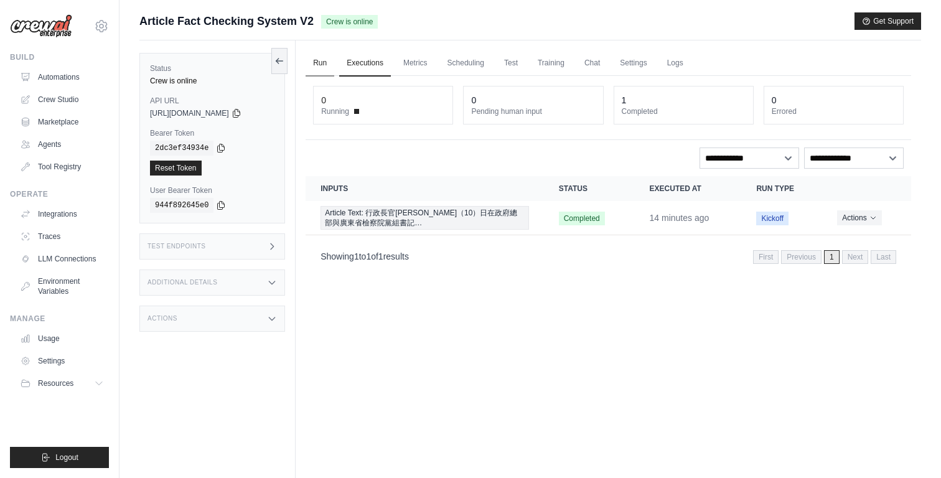
click at [324, 67] on link "Run" at bounding box center [320, 63] width 29 height 26
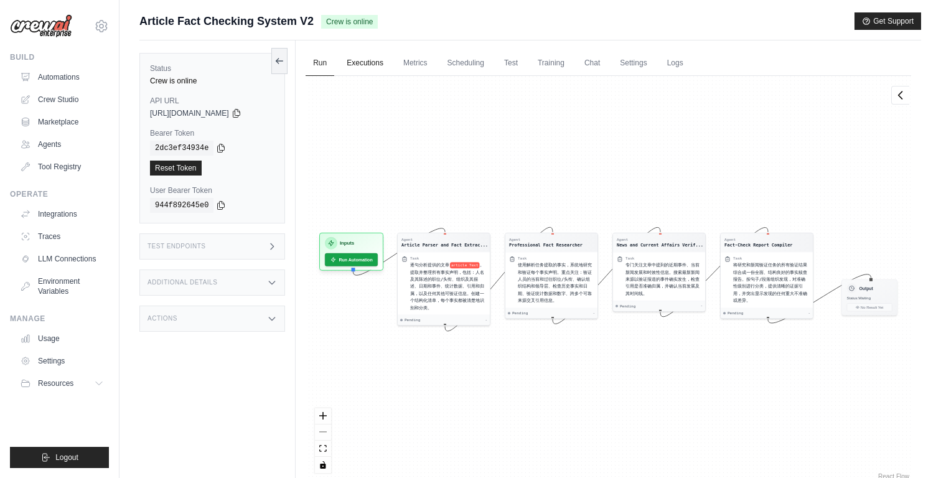
click at [372, 66] on link "Executions" at bounding box center [365, 63] width 52 height 26
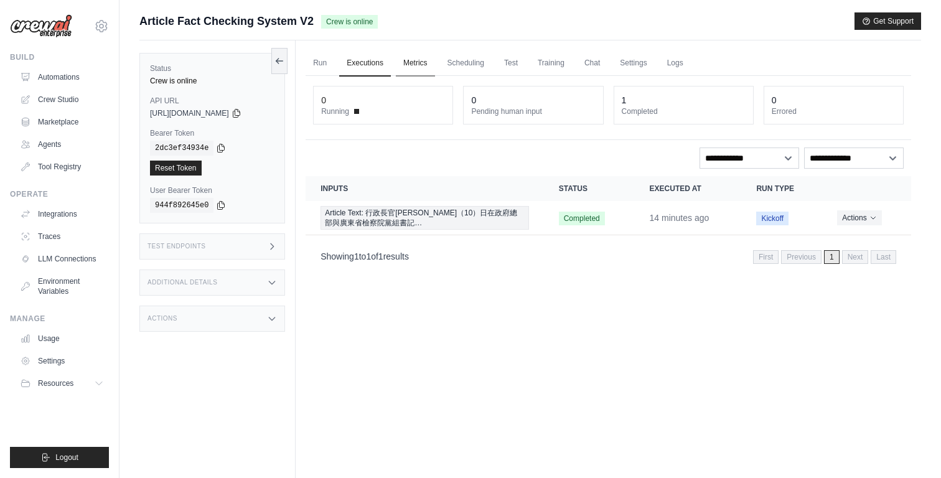
click at [421, 64] on link "Metrics" at bounding box center [415, 63] width 39 height 26
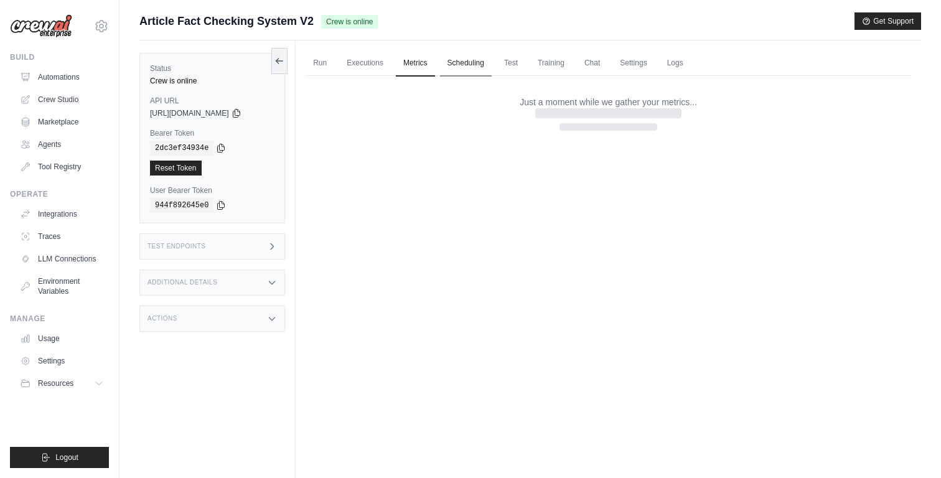
click at [472, 63] on link "Scheduling" at bounding box center [466, 63] width 52 height 26
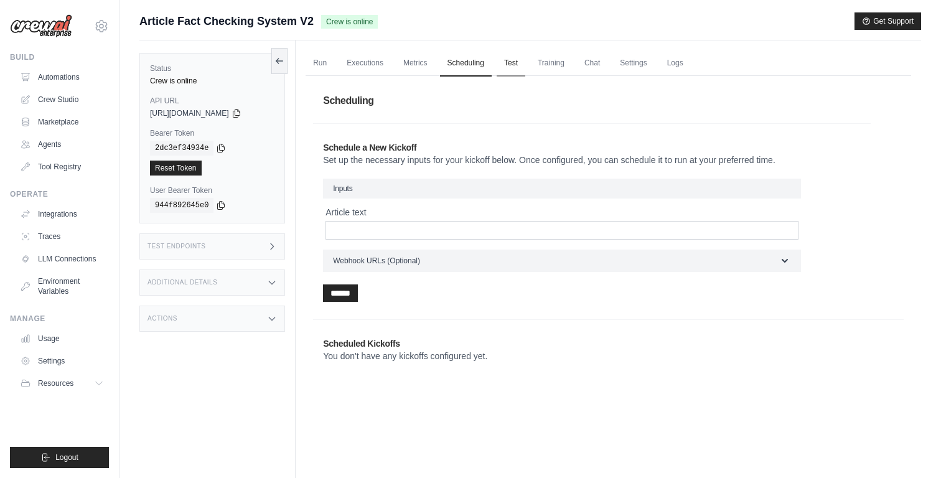
click at [524, 63] on link "Test" at bounding box center [511, 63] width 29 height 26
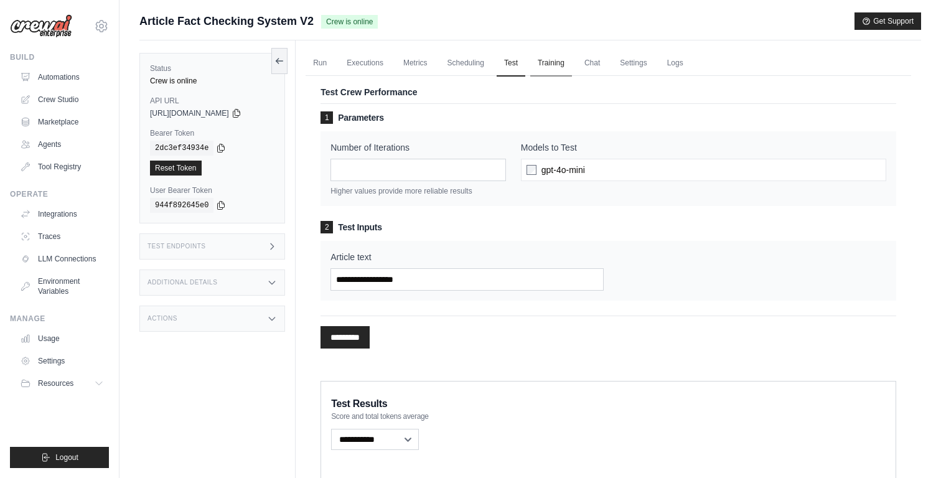
click at [572, 67] on link "Training" at bounding box center [551, 63] width 42 height 26
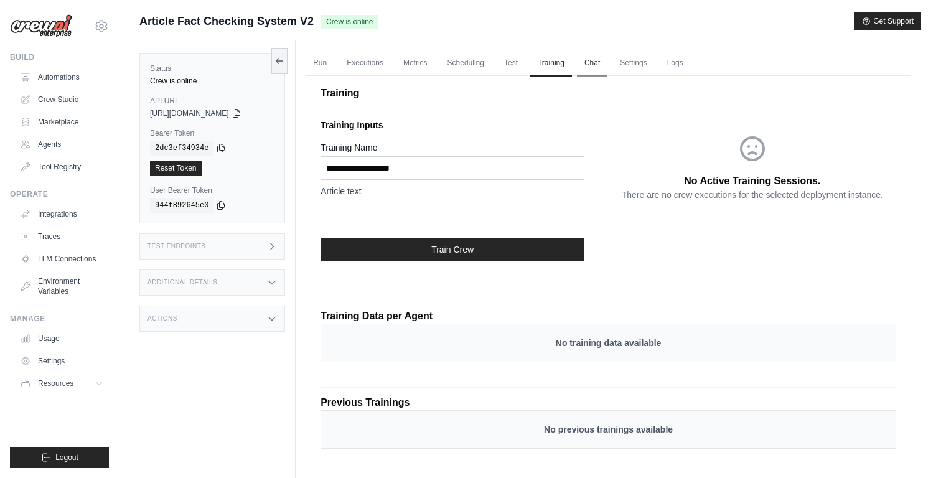
click at [607, 72] on link "Chat" at bounding box center [592, 63] width 30 height 26
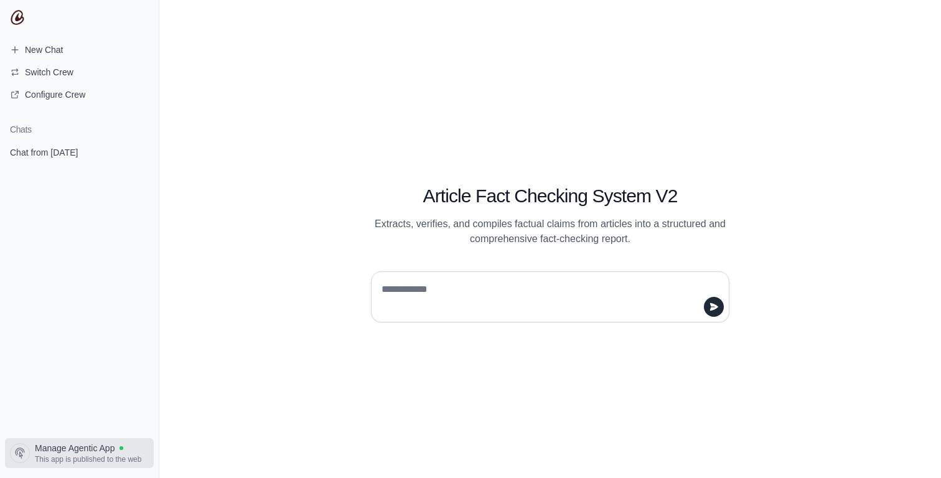
click at [96, 447] on span "Manage Agentic App" at bounding box center [75, 448] width 80 height 12
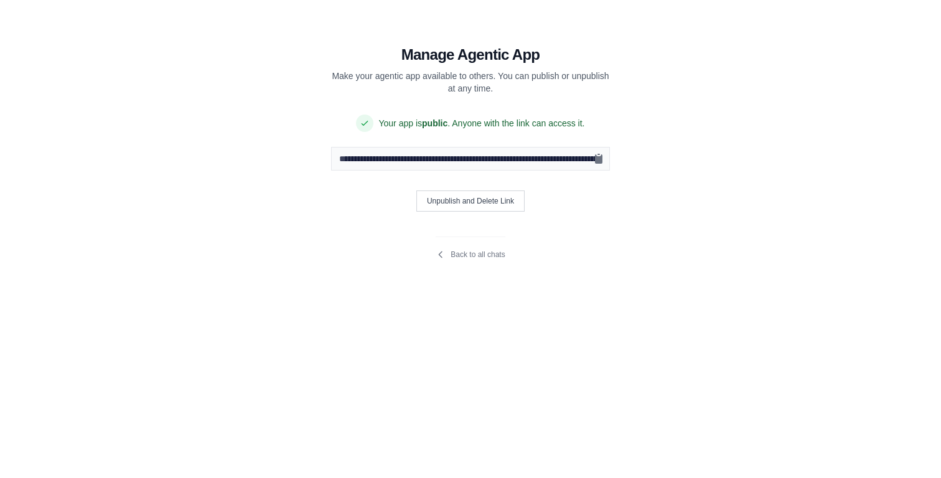
click at [477, 189] on section "**********" at bounding box center [470, 144] width 418 height 289
click at [474, 200] on button "Unpublish and Delete Link" at bounding box center [470, 200] width 108 height 21
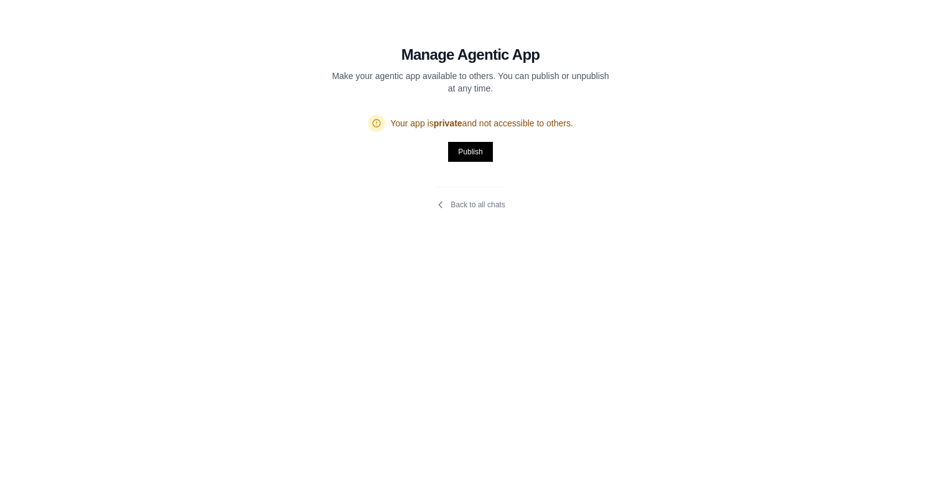
click at [461, 215] on section "Manage Agentic App Make your agentic app available to others. You can publish o…" at bounding box center [470, 120] width 418 height 240
click at [464, 207] on link "Back to all chats" at bounding box center [470, 205] width 69 height 10
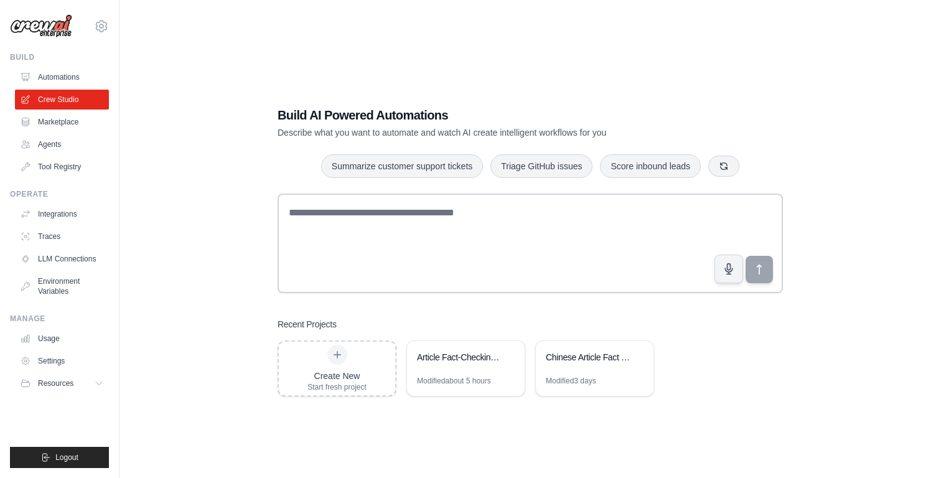
scroll to position [25, 0]
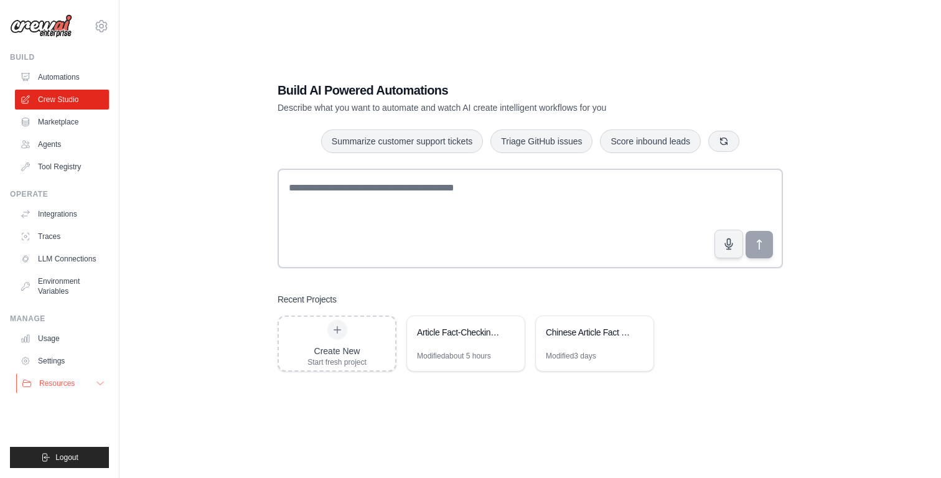
click at [98, 386] on icon at bounding box center [100, 383] width 10 height 10
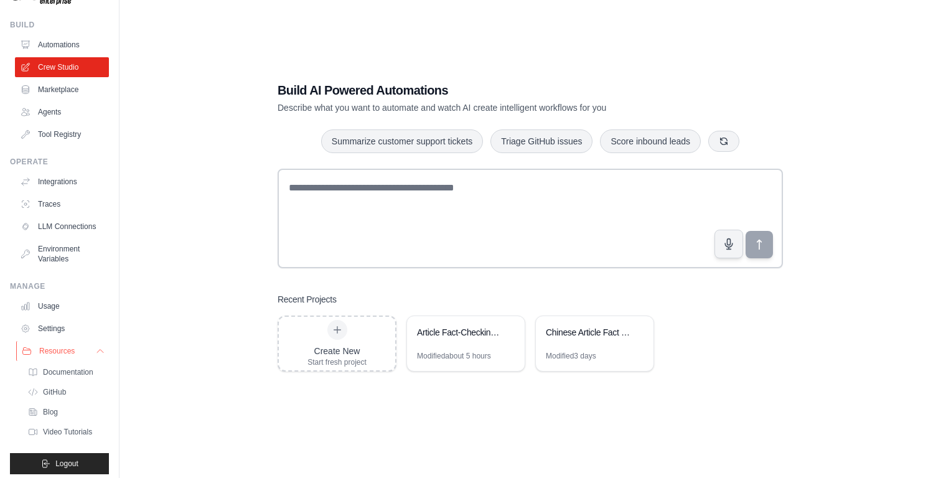
scroll to position [39, 0]
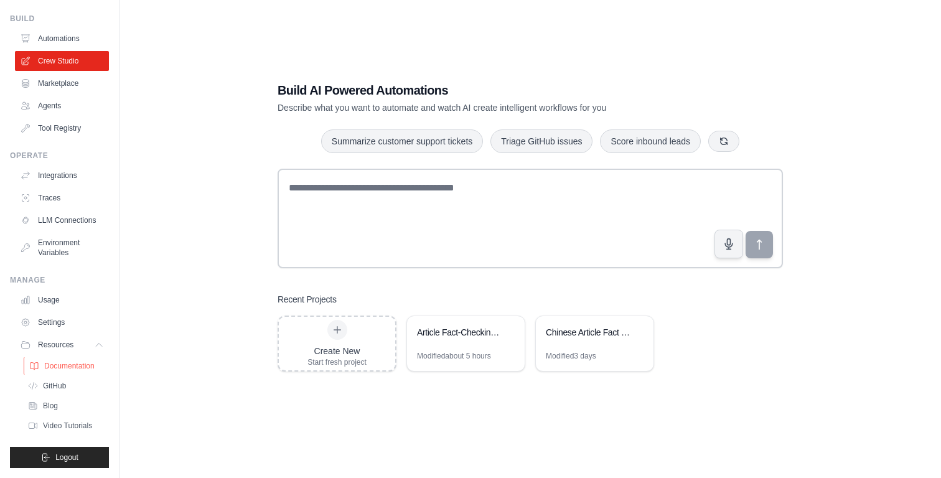
click at [86, 365] on span "Documentation" at bounding box center [69, 366] width 50 height 10
